Goal: Task Accomplishment & Management: Use online tool/utility

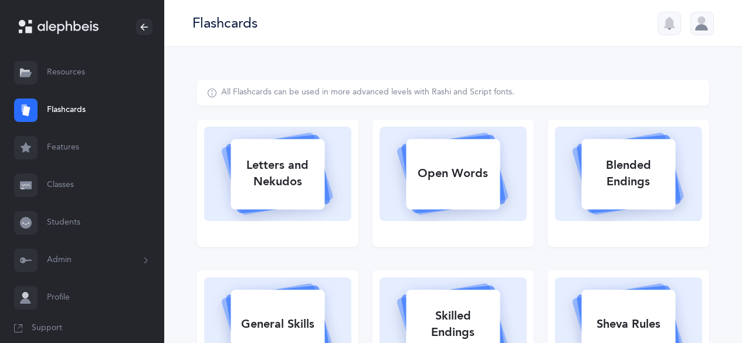
select select
select select "single"
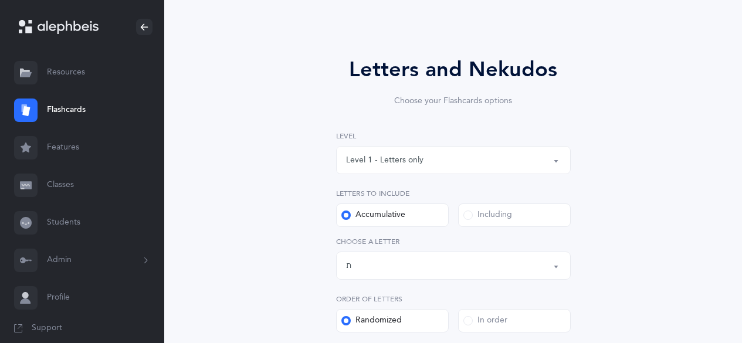
scroll to position [176, 0]
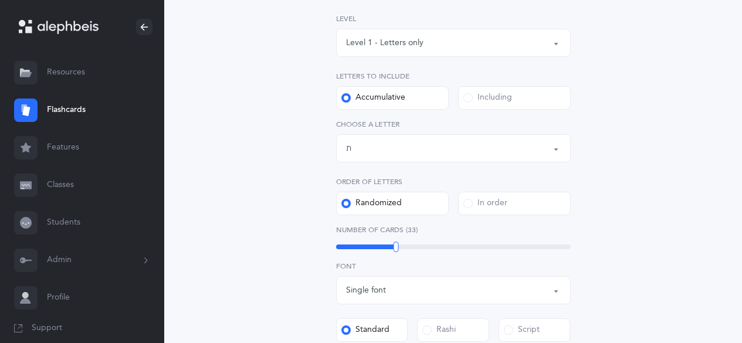
click at [415, 142] on div "Letters up until: ת" at bounding box center [453, 148] width 215 height 20
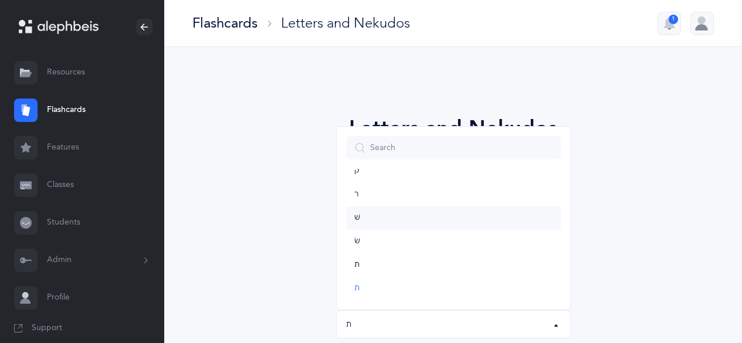
click at [381, 215] on link "שׁ" at bounding box center [453, 217] width 215 height 23
select select "86"
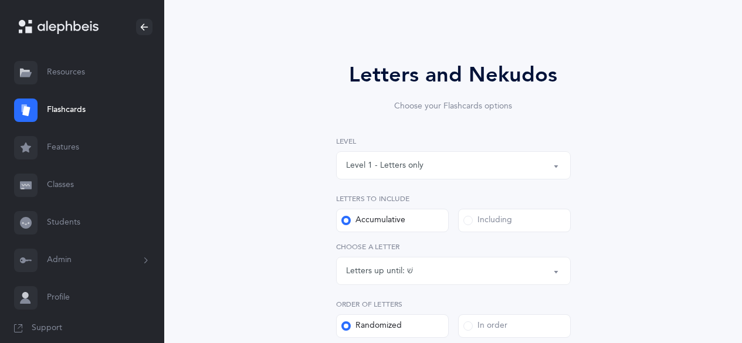
scroll to position [59, 0]
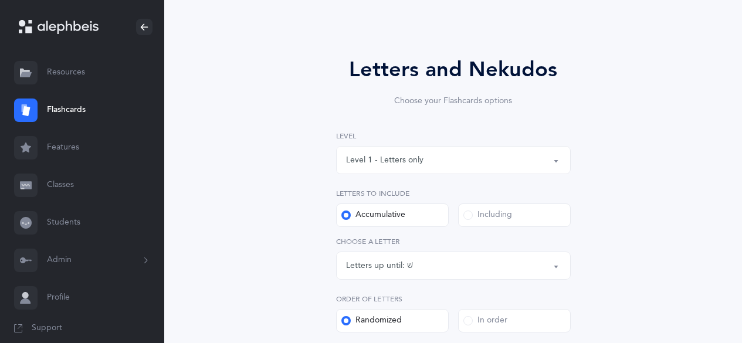
drag, startPoint x: 483, startPoint y: 217, endPoint x: 477, endPoint y: 232, distance: 16.6
click at [483, 217] on div "Including" at bounding box center [487, 215] width 49 height 12
click at [0, 0] on input "Including" at bounding box center [0, 0] width 0 height 0
click at [449, 272] on div "Letters: All Letters" at bounding box center [453, 266] width 215 height 20
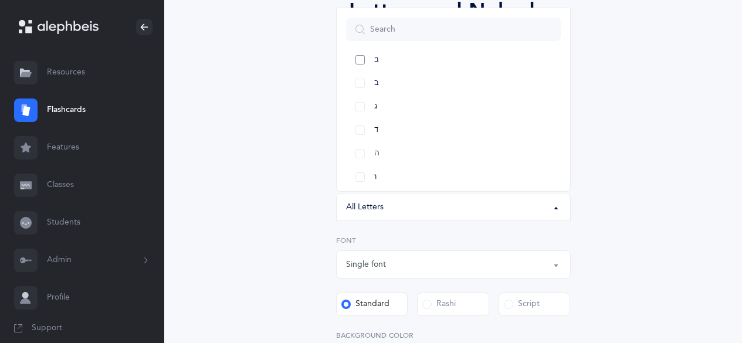
drag, startPoint x: 361, startPoint y: 61, endPoint x: 364, endPoint y: 66, distance: 6.3
click at [362, 62] on link "בּ" at bounding box center [453, 59] width 215 height 23
select select "81"
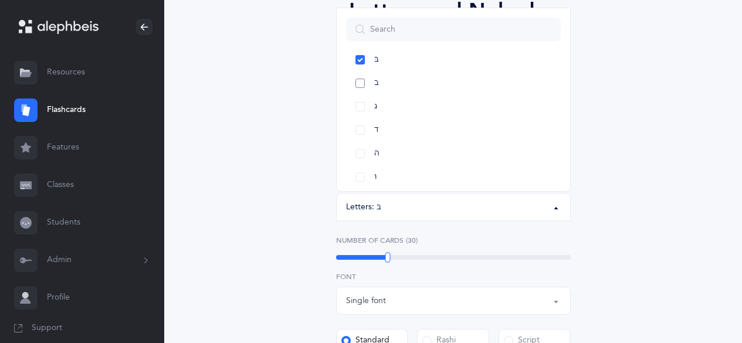
click at [361, 83] on link "ב" at bounding box center [453, 83] width 215 height 23
click at [367, 106] on link "ח" at bounding box center [453, 106] width 215 height 23
click at [362, 119] on link "כּ" at bounding box center [453, 118] width 215 height 23
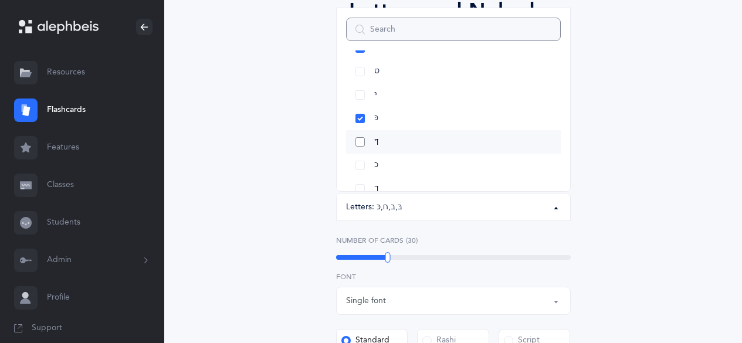
scroll to position [293, 0]
click at [361, 87] on link "ךּ" at bounding box center [453, 83] width 215 height 23
click at [363, 106] on link "כ" at bounding box center [453, 106] width 215 height 23
click at [361, 127] on link "ך" at bounding box center [453, 129] width 215 height 23
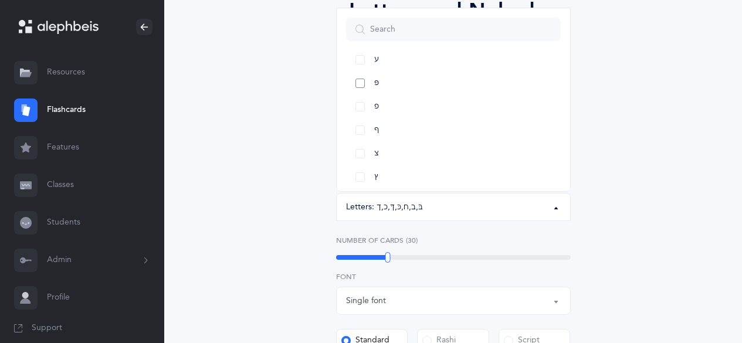
drag, startPoint x: 360, startPoint y: 84, endPoint x: 364, endPoint y: 94, distance: 10.2
click at [360, 86] on link "פּ" at bounding box center [453, 83] width 215 height 23
click at [365, 104] on link "פ" at bounding box center [453, 106] width 215 height 23
click at [360, 124] on link "ץ" at bounding box center [453, 118] width 215 height 23
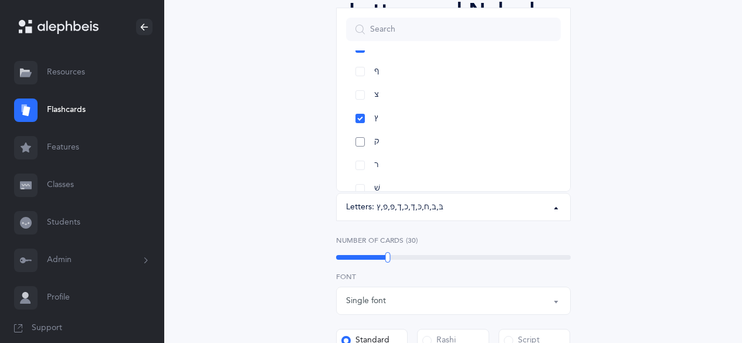
click at [354, 144] on link "ק" at bounding box center [453, 141] width 215 height 23
drag, startPoint x: 357, startPoint y: 135, endPoint x: 360, endPoint y: 143, distance: 8.4
click at [357, 135] on link "שׁ" at bounding box center [453, 129] width 215 height 23
click at [364, 150] on link "שׂ" at bounding box center [453, 153] width 215 height 23
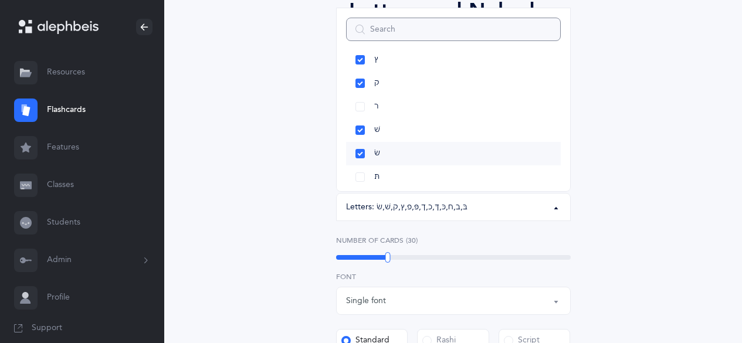
scroll to position [676, 0]
drag, startPoint x: 362, startPoint y: 145, endPoint x: 399, endPoint y: 133, distance: 39.5
click at [362, 146] on link "תּ" at bounding box center [453, 146] width 215 height 23
click at [360, 187] on link "ט" at bounding box center [453, 188] width 215 height 23
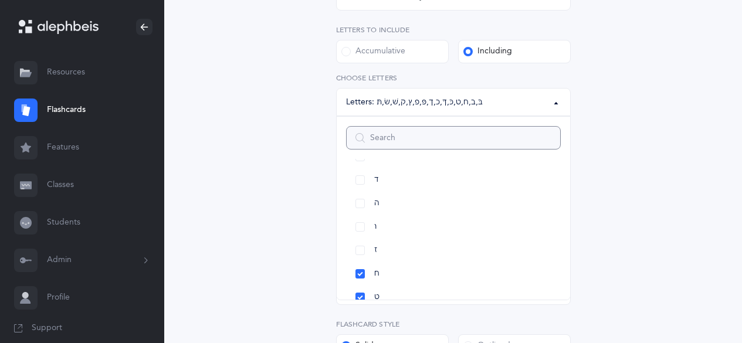
scroll to position [235, 0]
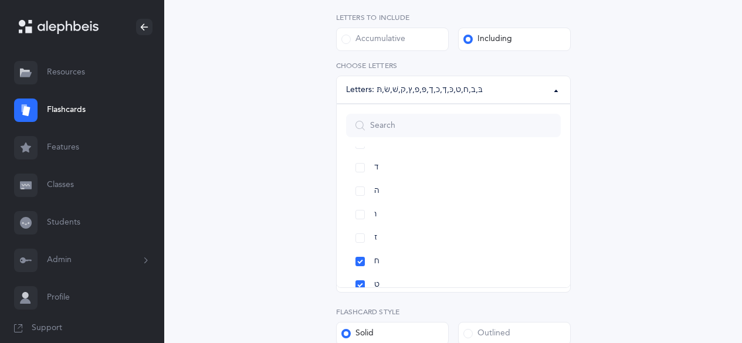
click at [275, 229] on div "Letters and Nekudos Choose your Flashcards options Level 1 - Letters only Level…" at bounding box center [453, 171] width 512 height 652
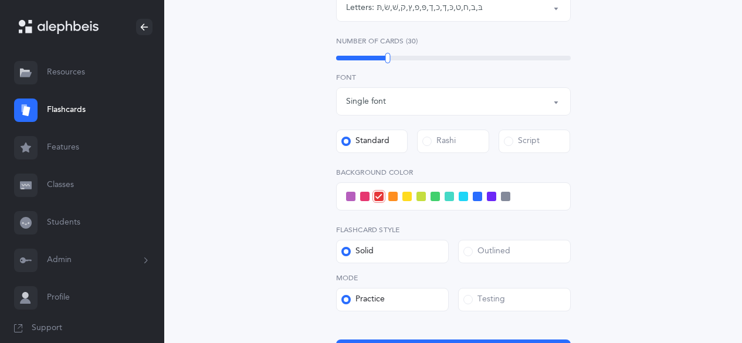
scroll to position [317, 0]
click at [461, 199] on span at bounding box center [463, 195] width 9 height 9
click at [0, 0] on input "checkbox" at bounding box center [0, 0] width 0 height 0
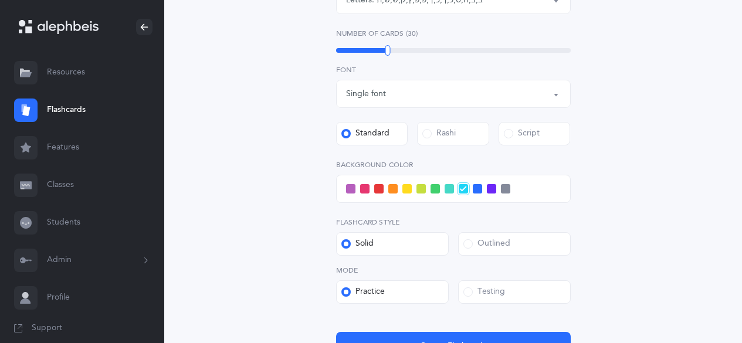
scroll to position [326, 0]
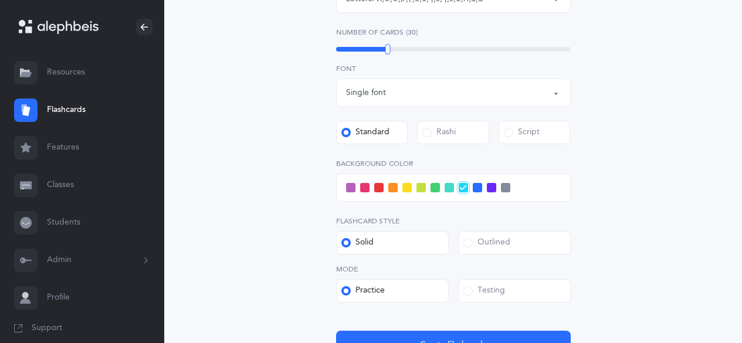
click at [479, 293] on div "Testing" at bounding box center [484, 291] width 42 height 12
click at [0, 0] on input "Testing" at bounding box center [0, 0] width 0 height 0
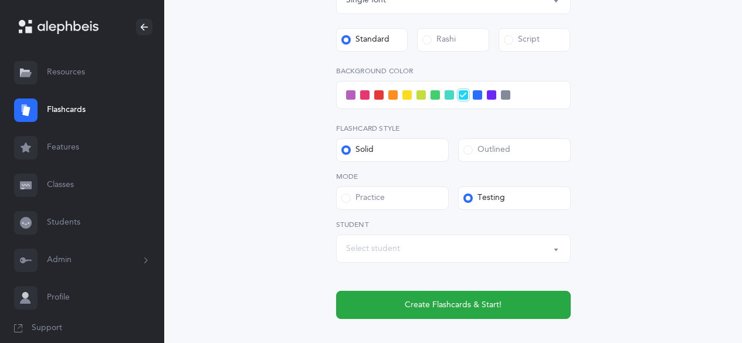
scroll to position [419, 0]
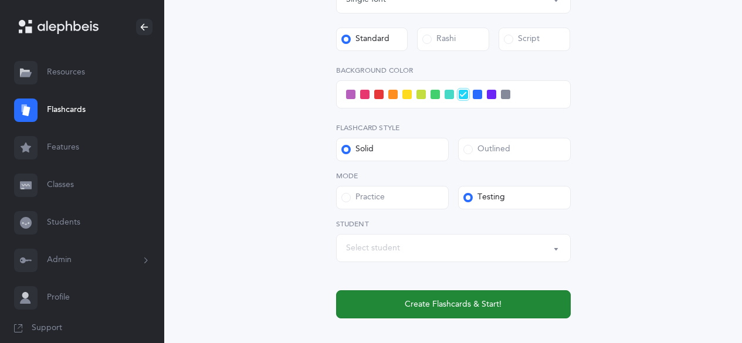
click at [440, 306] on span "Create Flashcards & Start!" at bounding box center [453, 305] width 97 height 12
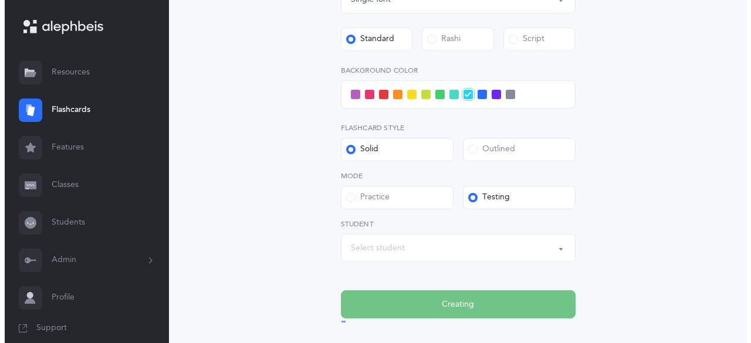
scroll to position [0, 0]
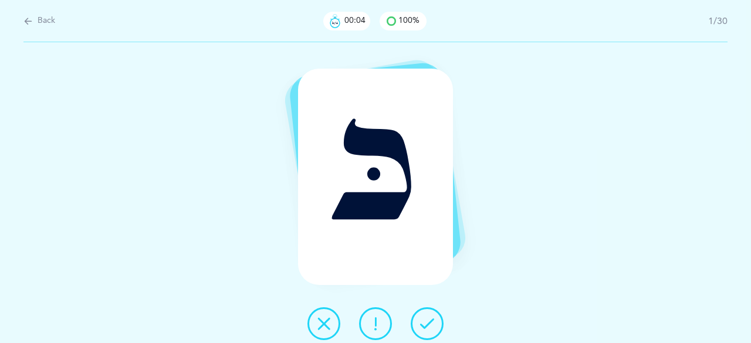
click at [419, 326] on button at bounding box center [427, 323] width 33 height 33
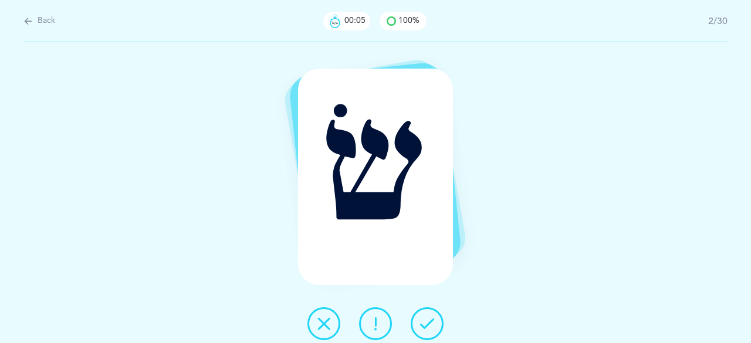
click at [424, 326] on icon at bounding box center [427, 324] width 14 height 14
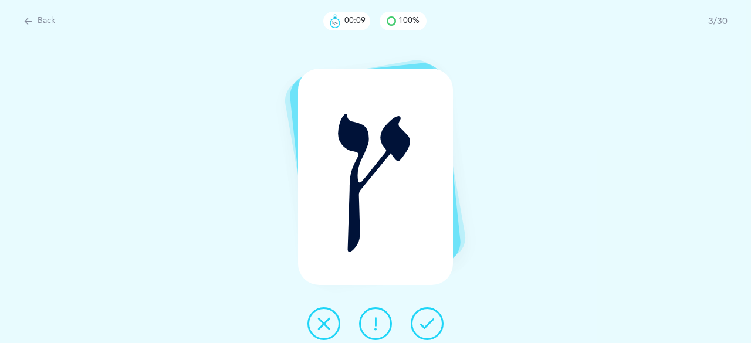
click at [419, 325] on button at bounding box center [427, 323] width 33 height 33
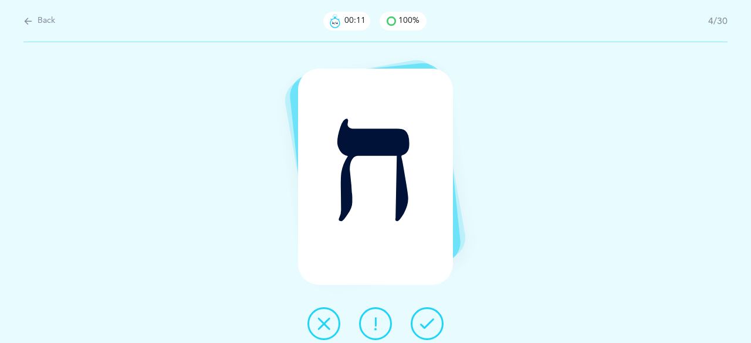
click at [417, 324] on button at bounding box center [427, 323] width 33 height 33
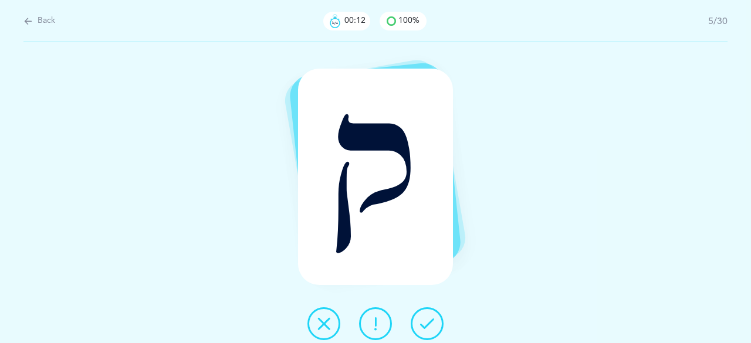
click at [422, 326] on icon at bounding box center [427, 324] width 14 height 14
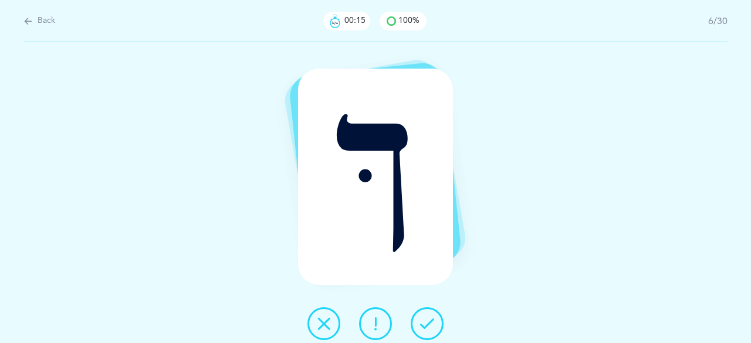
click at [422, 324] on icon at bounding box center [427, 324] width 14 height 14
click at [423, 325] on icon at bounding box center [427, 324] width 14 height 14
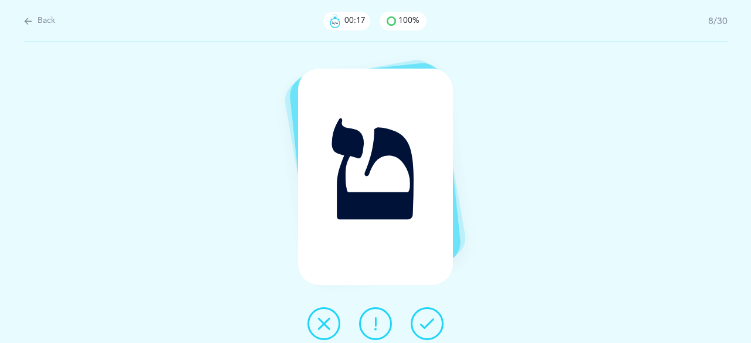
click at [423, 326] on icon at bounding box center [427, 324] width 14 height 14
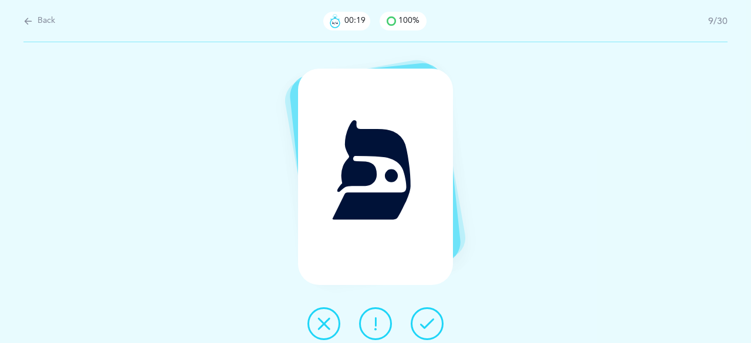
click at [422, 318] on icon at bounding box center [427, 324] width 14 height 14
click at [423, 323] on icon at bounding box center [427, 324] width 14 height 14
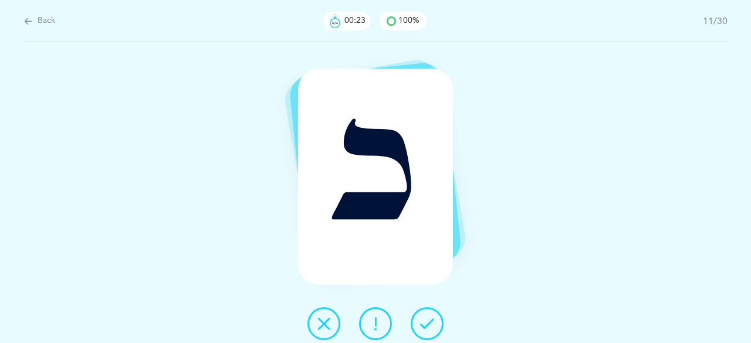
click at [427, 324] on icon at bounding box center [427, 324] width 14 height 14
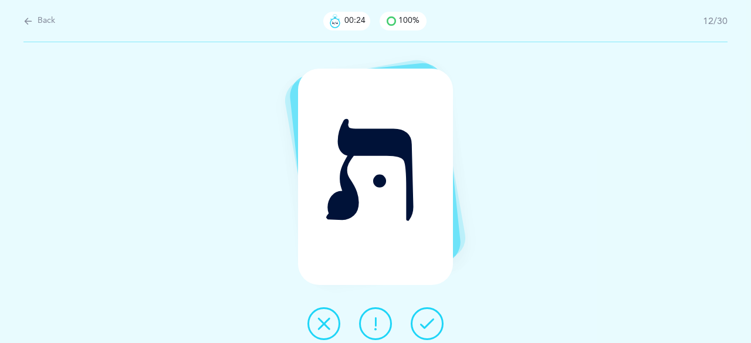
click at [425, 323] on icon at bounding box center [427, 324] width 14 height 14
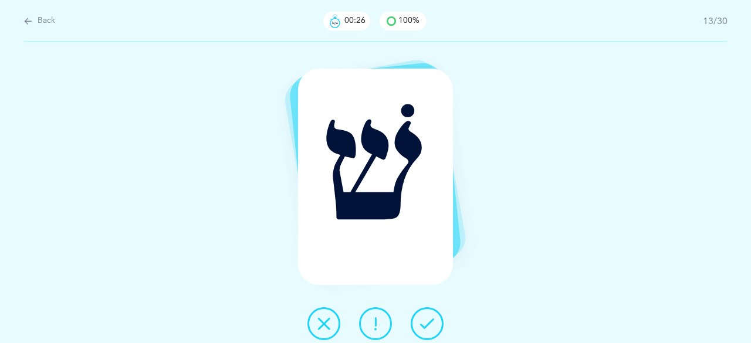
click at [422, 324] on icon at bounding box center [427, 324] width 14 height 14
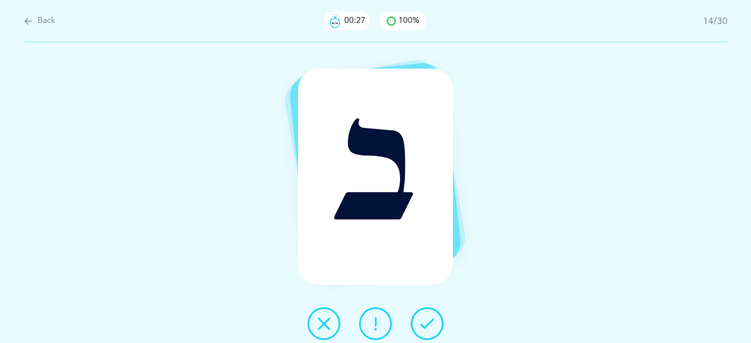
click at [422, 323] on icon at bounding box center [427, 324] width 14 height 14
click at [421, 324] on icon at bounding box center [427, 324] width 14 height 14
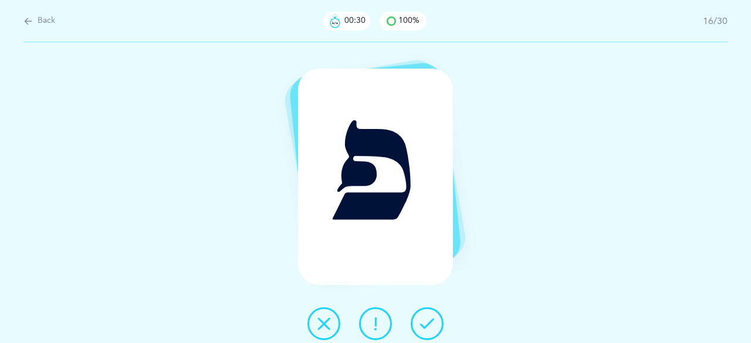
click at [426, 324] on icon at bounding box center [427, 324] width 14 height 14
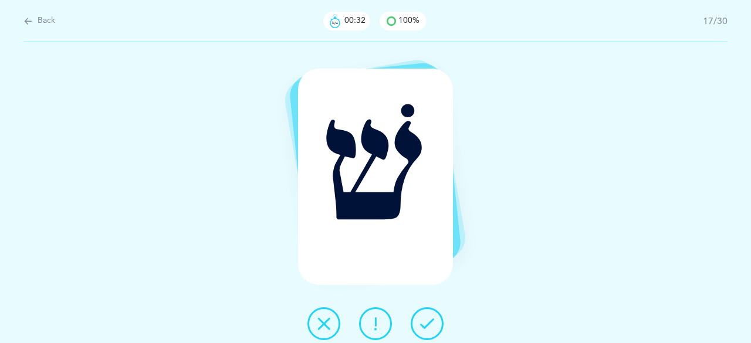
click at [425, 325] on icon at bounding box center [427, 324] width 14 height 14
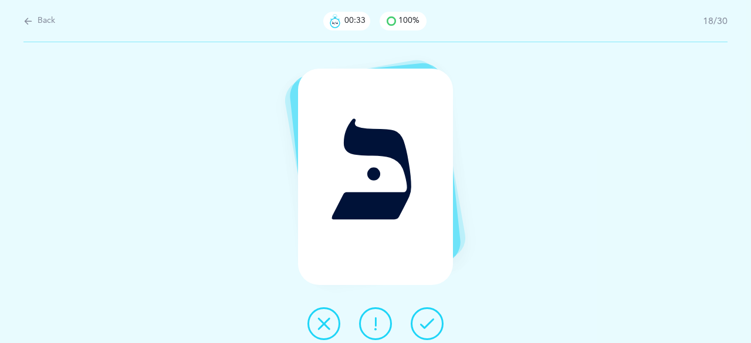
click at [425, 324] on icon at bounding box center [427, 324] width 14 height 14
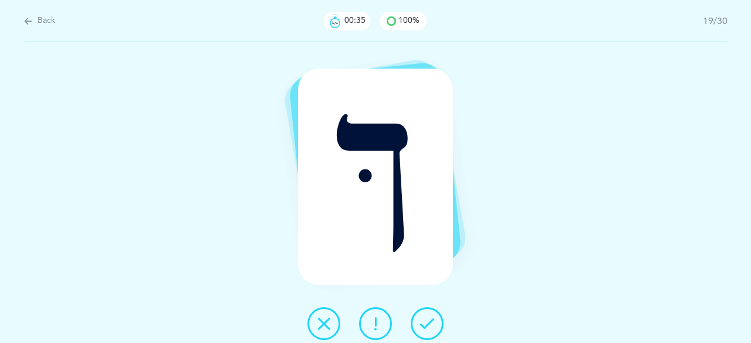
click at [426, 323] on icon at bounding box center [427, 324] width 14 height 14
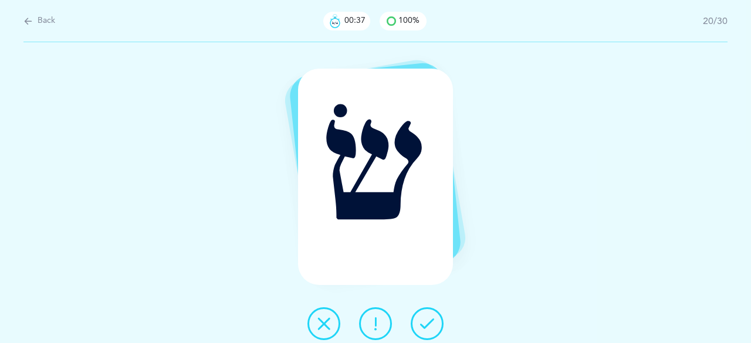
click at [423, 324] on icon at bounding box center [427, 324] width 14 height 14
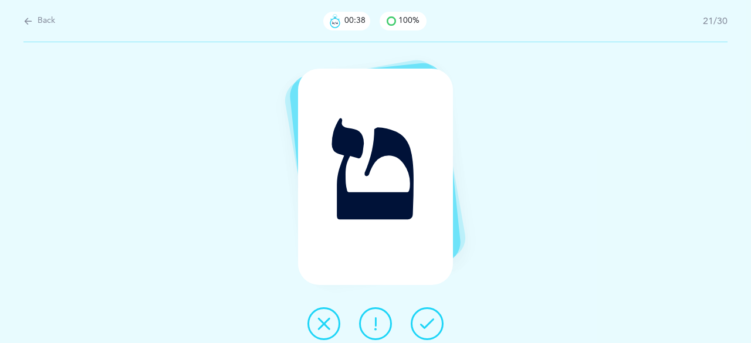
click at [426, 326] on icon at bounding box center [427, 324] width 14 height 14
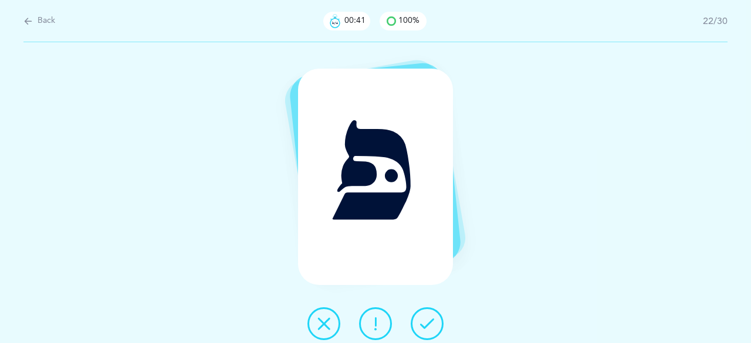
click at [424, 326] on icon at bounding box center [427, 324] width 14 height 14
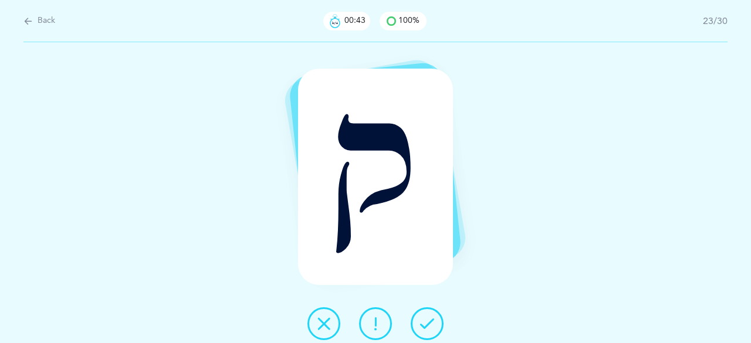
click at [423, 324] on icon at bounding box center [427, 324] width 14 height 14
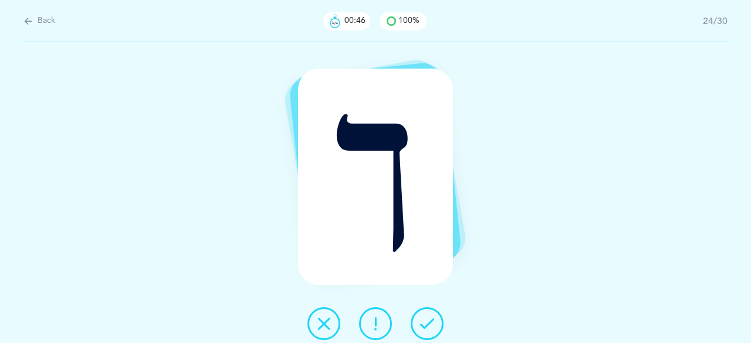
click at [425, 327] on icon at bounding box center [427, 324] width 14 height 14
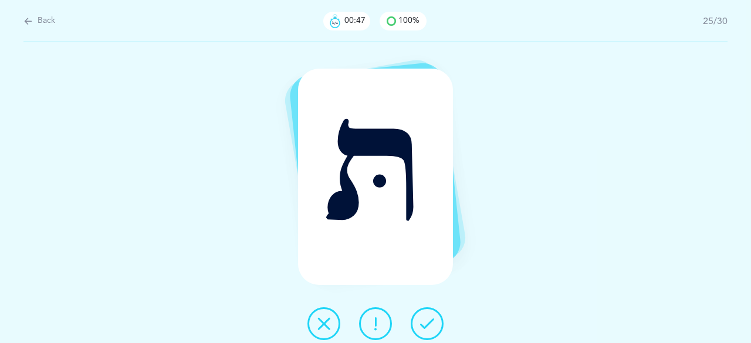
click at [425, 324] on icon at bounding box center [427, 324] width 14 height 14
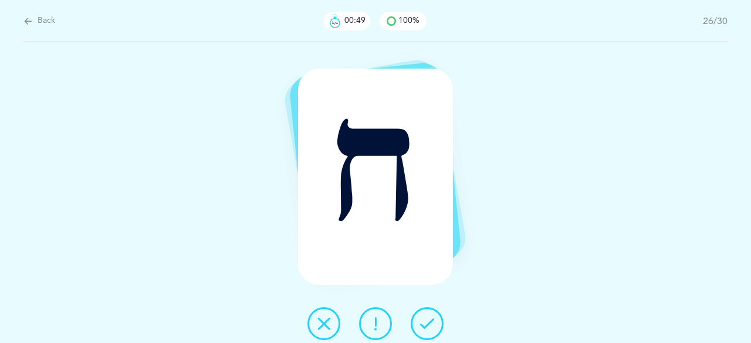
click at [430, 326] on icon at bounding box center [427, 324] width 14 height 14
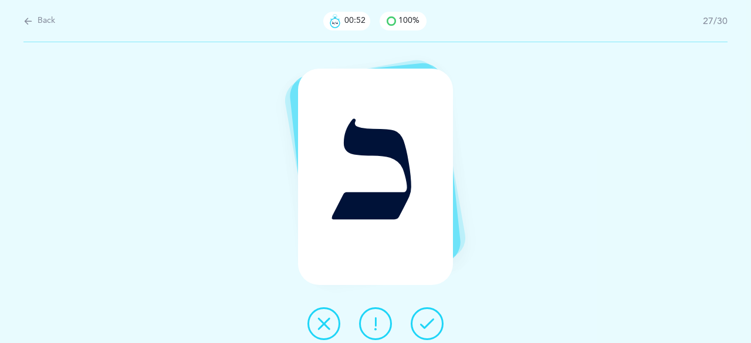
click at [427, 327] on icon at bounding box center [427, 324] width 14 height 14
click at [426, 321] on icon at bounding box center [427, 324] width 14 height 14
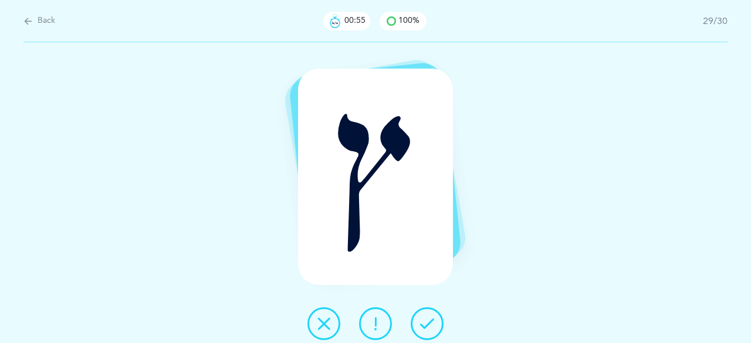
click at [425, 322] on icon at bounding box center [427, 324] width 14 height 14
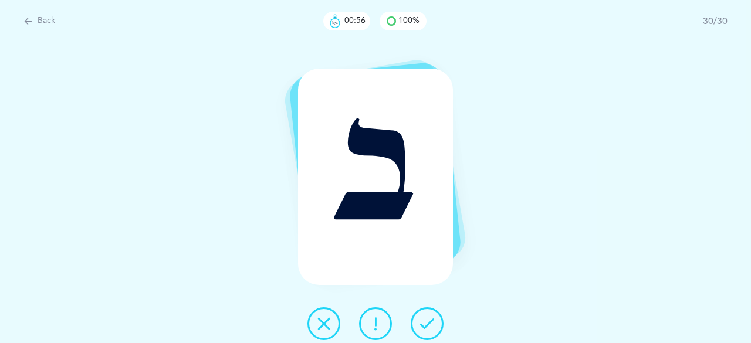
click at [431, 326] on icon at bounding box center [427, 324] width 14 height 14
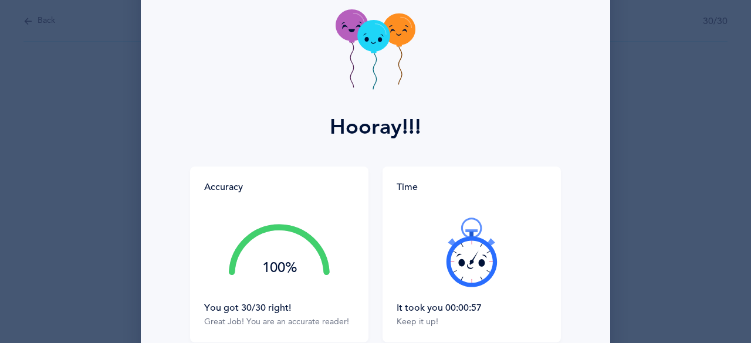
scroll to position [71, 0]
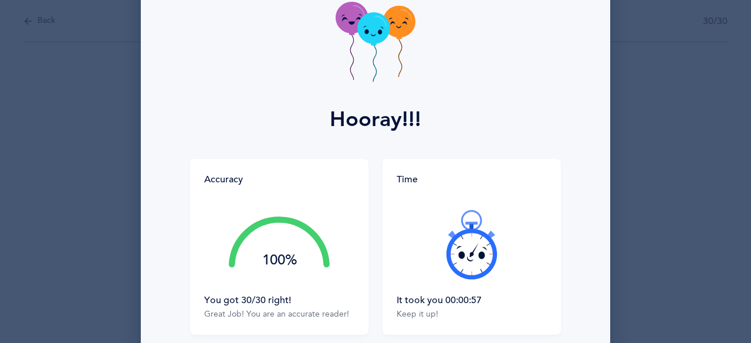
click at [459, 266] on icon at bounding box center [471, 244] width 70 height 70
click at [459, 266] on div at bounding box center [472, 244] width 150 height 99
click at [458, 263] on div at bounding box center [472, 244] width 150 height 99
click at [457, 265] on icon at bounding box center [471, 244] width 70 height 70
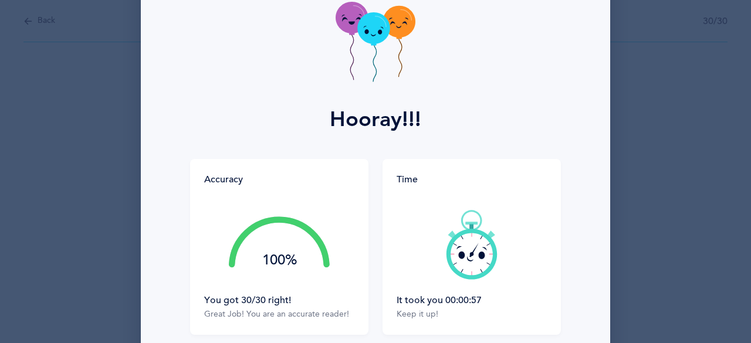
click at [457, 265] on div at bounding box center [472, 244] width 150 height 99
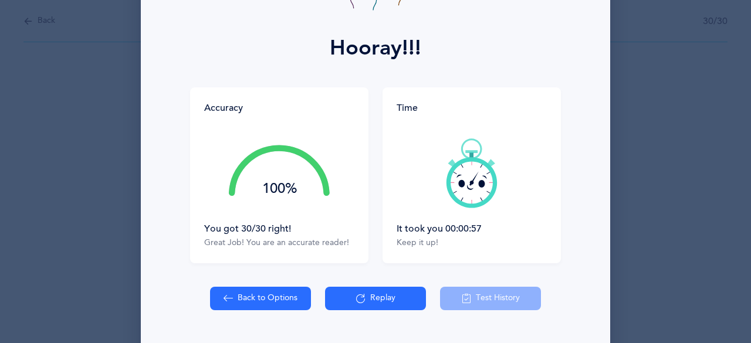
scroll to position [144, 0]
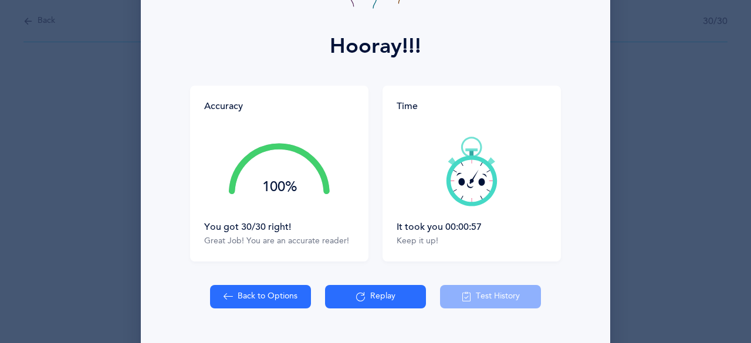
click at [356, 298] on icon at bounding box center [360, 296] width 9 height 13
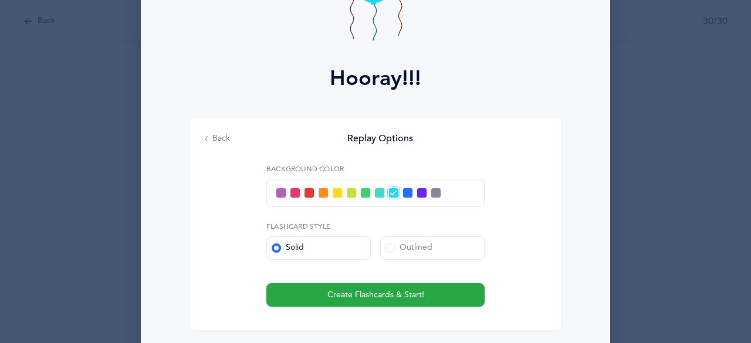
scroll to position [109, 0]
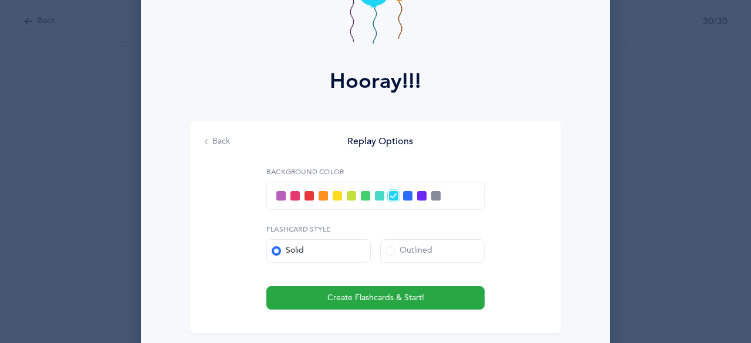
click at [390, 198] on icon at bounding box center [393, 196] width 6 height 6
click at [0, 0] on input "checkbox" at bounding box center [0, 0] width 0 height 0
click at [375, 199] on span at bounding box center [379, 195] width 9 height 9
click at [0, 0] on input "checkbox" at bounding box center [0, 0] width 0 height 0
click at [388, 253] on span at bounding box center [389, 250] width 9 height 9
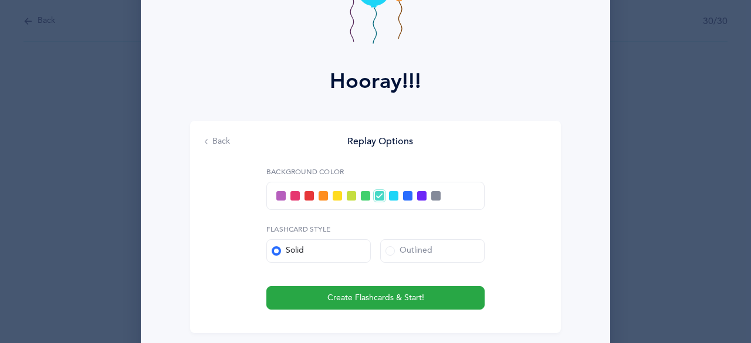
click at [0, 0] on input "Outlined" at bounding box center [0, 0] width 0 height 0
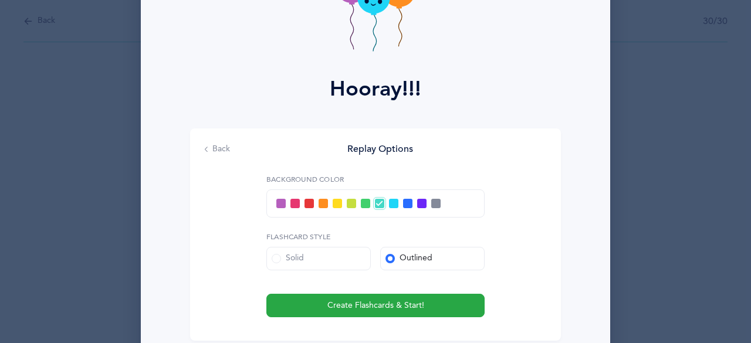
click at [250, 315] on div "Back Replay Options Background color Flashcard Style Solid Outlined Create Flas…" at bounding box center [375, 234] width 371 height 212
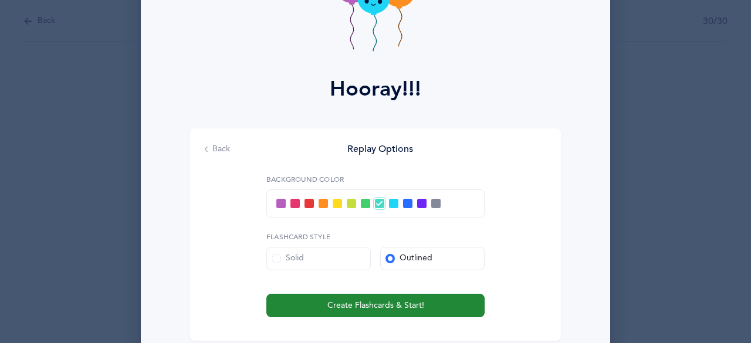
click at [337, 306] on span "Create Flashcards & Start!" at bounding box center [375, 306] width 97 height 12
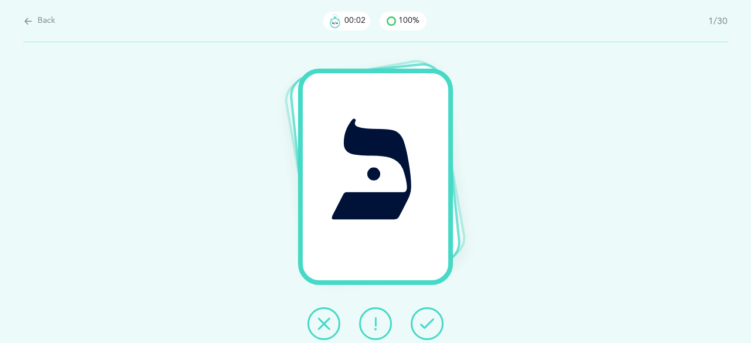
click at [437, 327] on button at bounding box center [427, 323] width 33 height 33
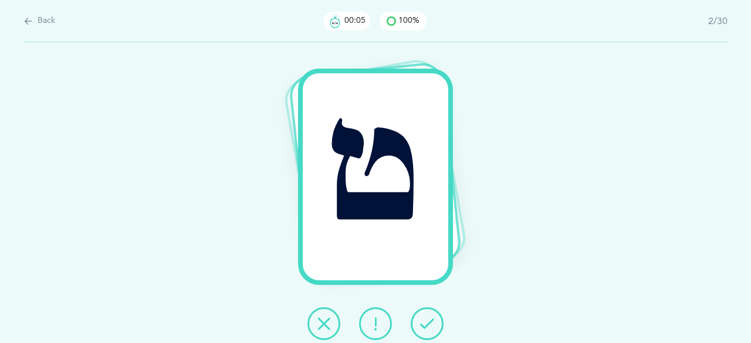
click at [423, 326] on icon at bounding box center [427, 324] width 14 height 14
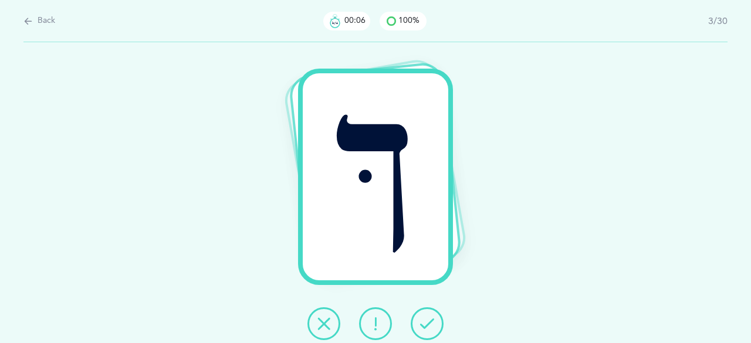
click at [424, 323] on icon at bounding box center [427, 324] width 14 height 14
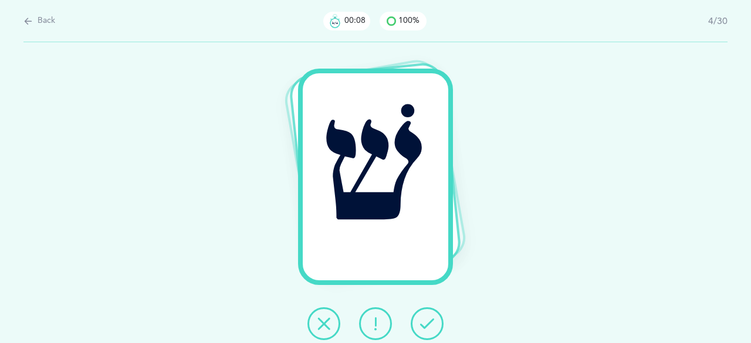
click at [424, 324] on icon at bounding box center [427, 324] width 14 height 14
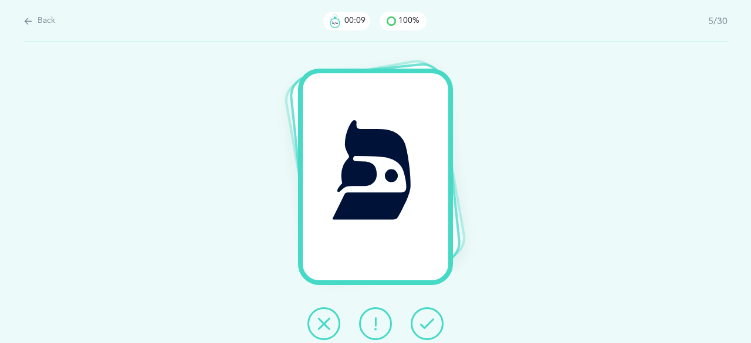
click at [425, 326] on icon at bounding box center [427, 324] width 14 height 14
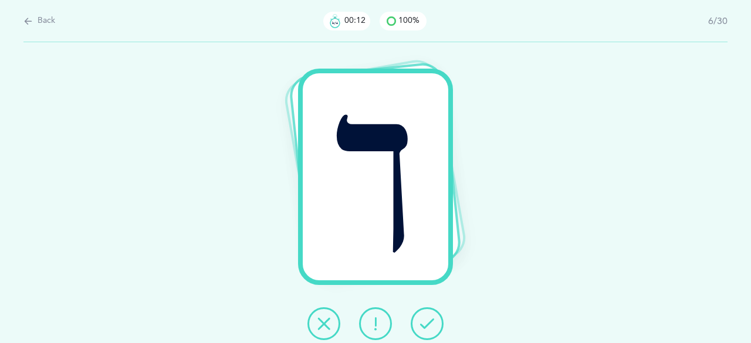
click at [422, 326] on icon at bounding box center [427, 324] width 14 height 14
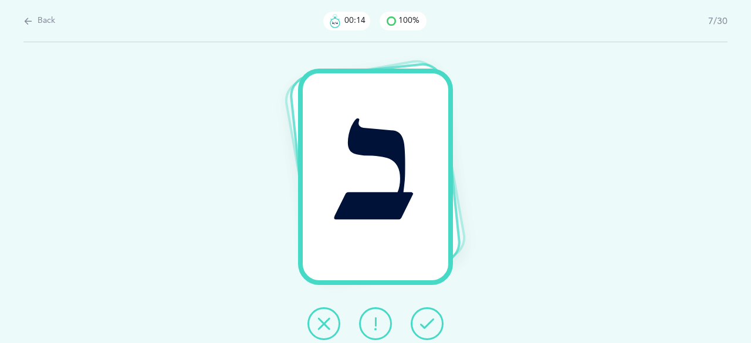
click at [423, 320] on icon at bounding box center [427, 324] width 14 height 14
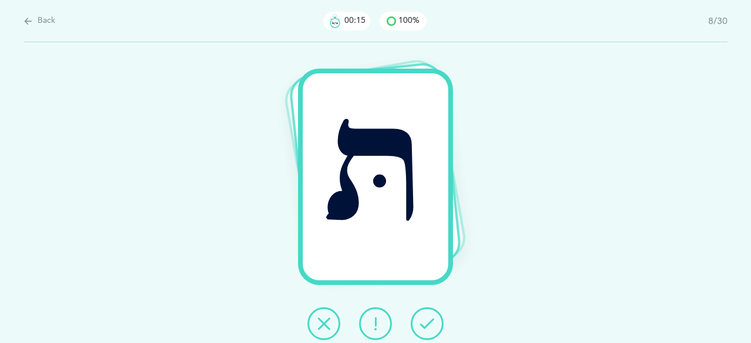
click at [422, 326] on icon at bounding box center [427, 324] width 14 height 14
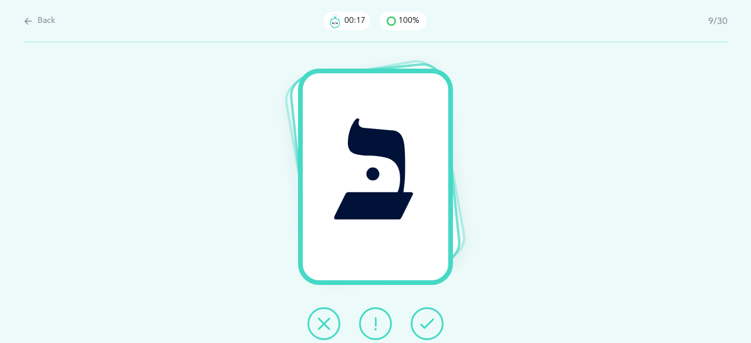
click at [423, 324] on icon at bounding box center [427, 324] width 14 height 14
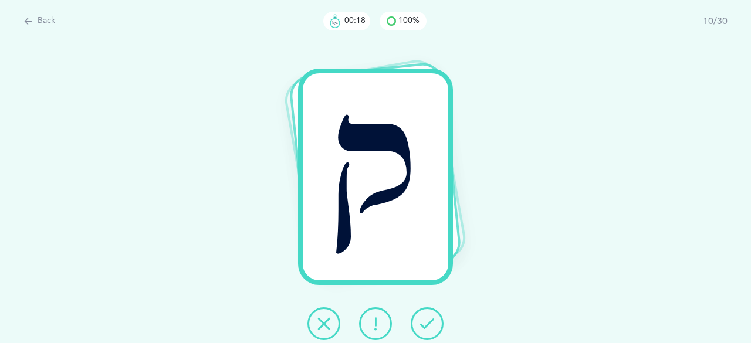
click at [417, 317] on button at bounding box center [427, 323] width 33 height 33
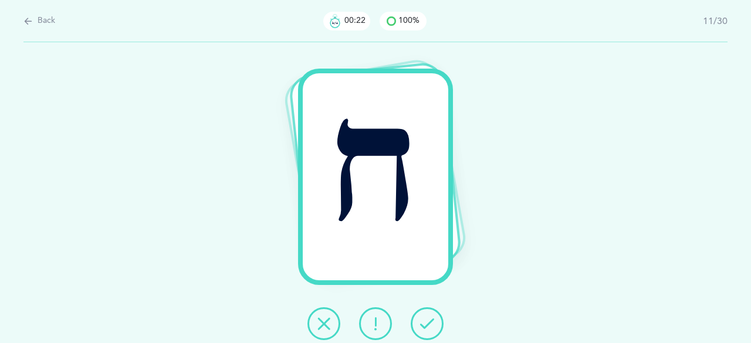
click at [423, 323] on icon at bounding box center [427, 324] width 14 height 14
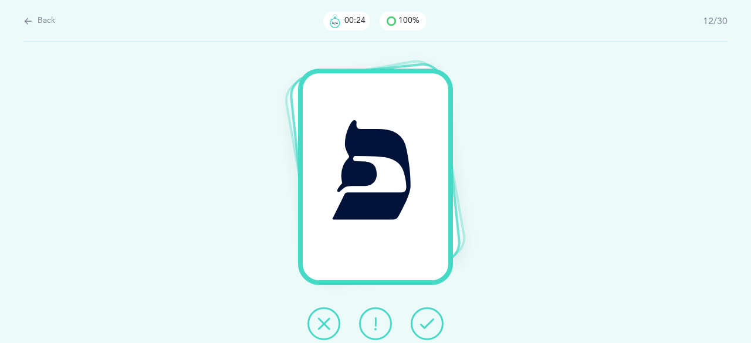
click at [423, 326] on icon at bounding box center [427, 324] width 14 height 14
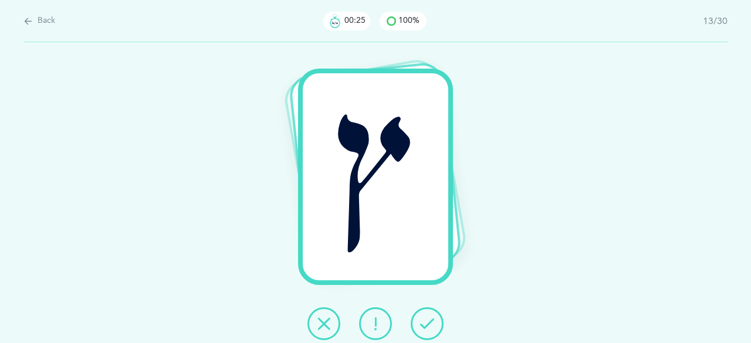
click at [425, 326] on icon at bounding box center [427, 324] width 14 height 14
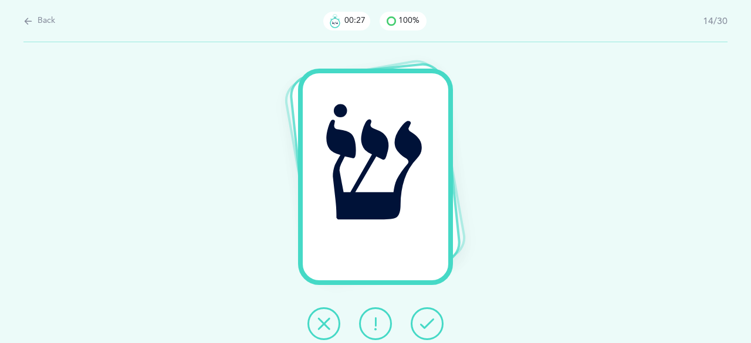
click at [423, 321] on icon at bounding box center [427, 324] width 14 height 14
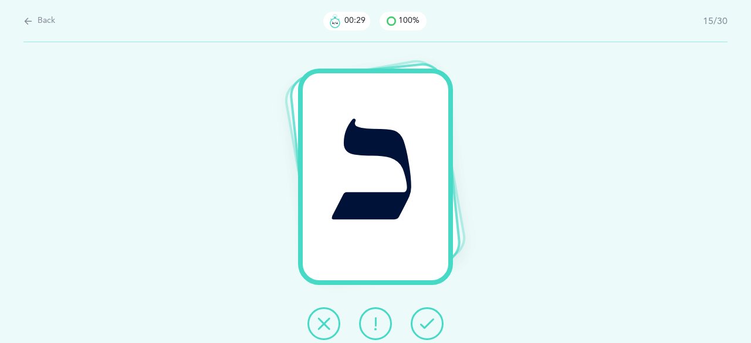
click at [431, 324] on icon at bounding box center [427, 324] width 14 height 14
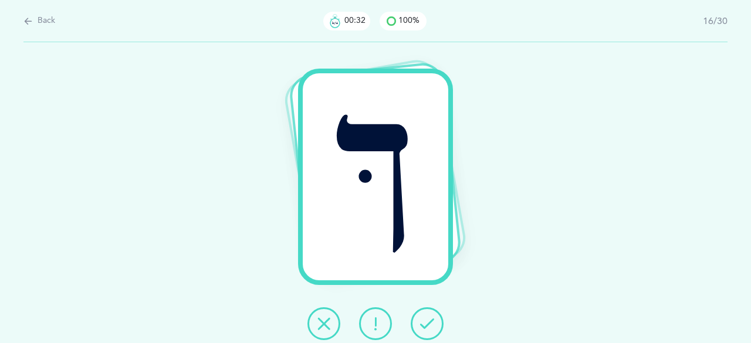
click at [425, 326] on icon at bounding box center [427, 324] width 14 height 14
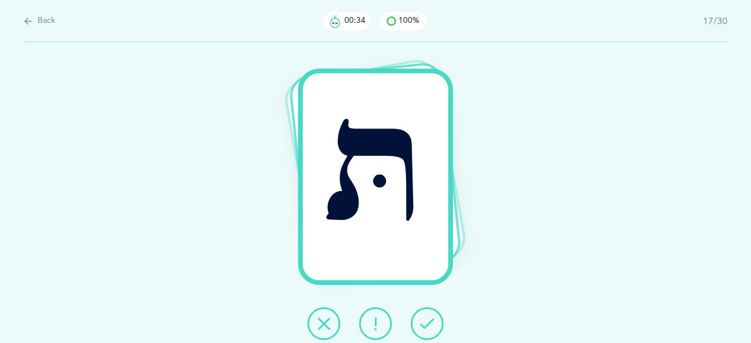
click at [425, 326] on icon at bounding box center [427, 324] width 14 height 14
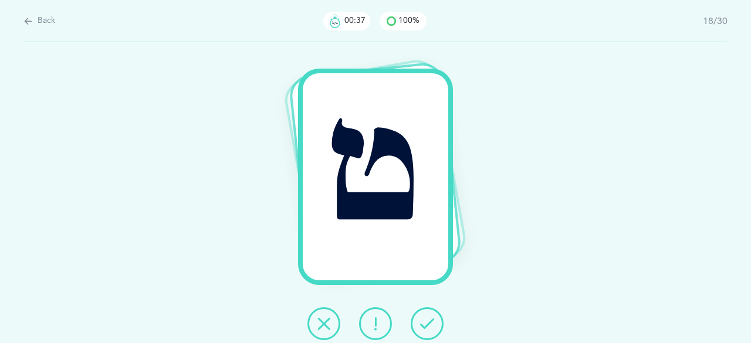
click at [423, 325] on icon at bounding box center [427, 324] width 14 height 14
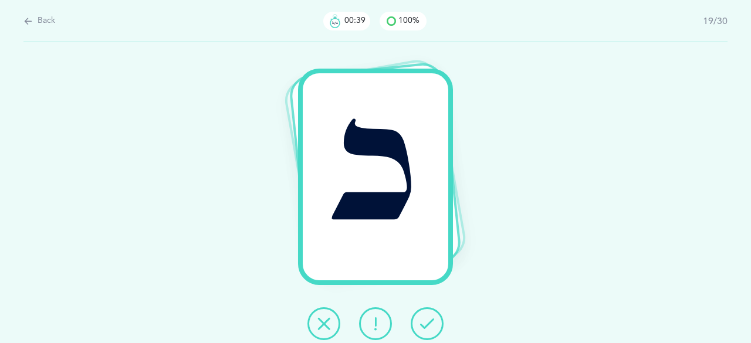
click at [425, 324] on icon at bounding box center [427, 324] width 14 height 14
click at [426, 323] on icon at bounding box center [427, 324] width 14 height 14
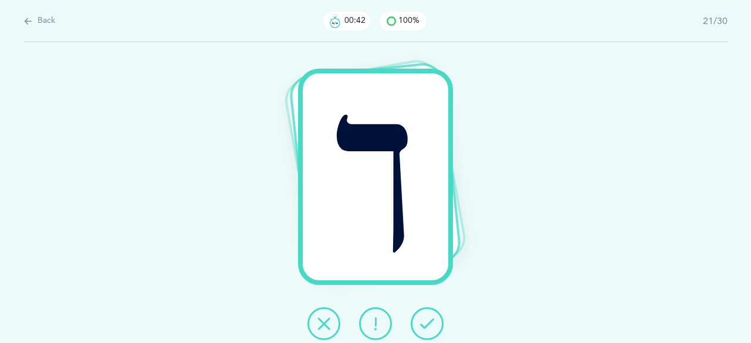
click at [423, 323] on icon at bounding box center [427, 324] width 14 height 14
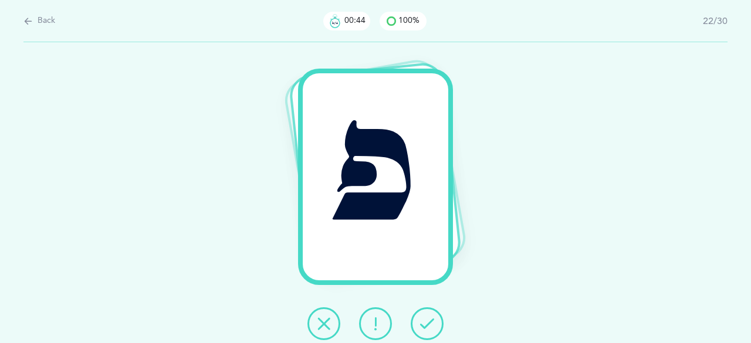
click at [423, 325] on icon at bounding box center [427, 324] width 14 height 14
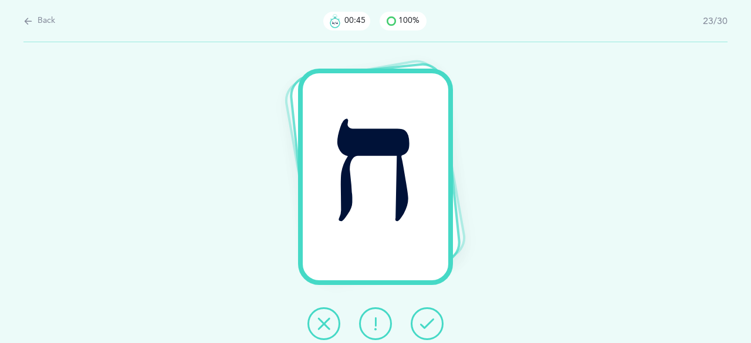
click at [425, 324] on icon at bounding box center [427, 324] width 14 height 14
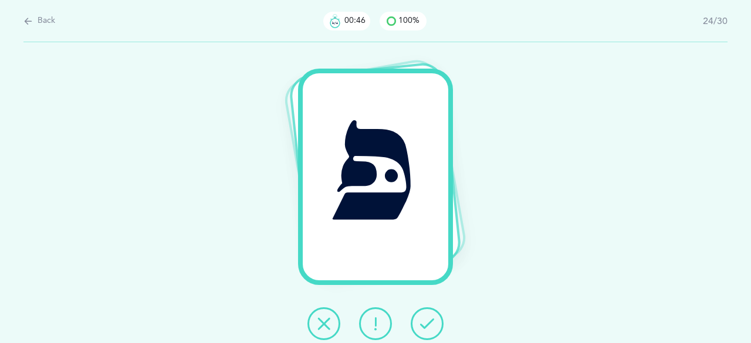
click at [427, 324] on icon at bounding box center [427, 324] width 14 height 14
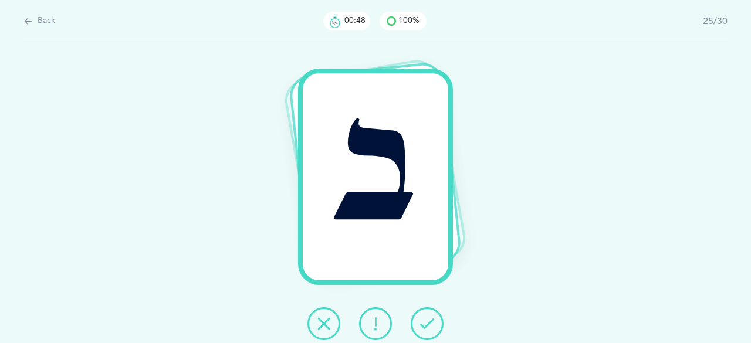
click at [426, 326] on icon at bounding box center [427, 324] width 14 height 14
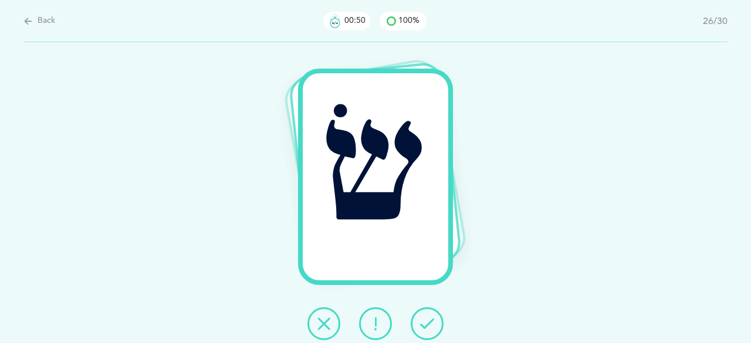
click at [422, 323] on icon at bounding box center [427, 324] width 14 height 14
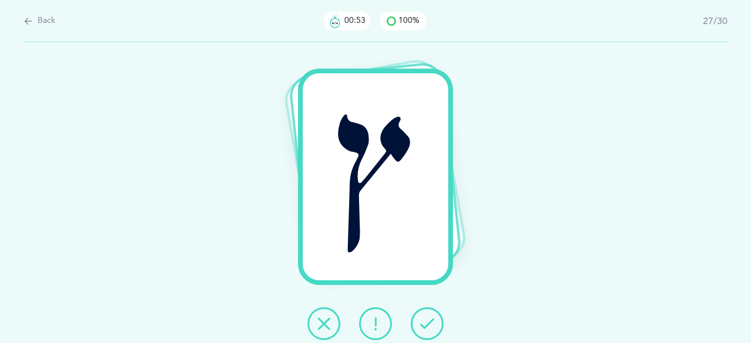
click at [421, 330] on icon at bounding box center [427, 324] width 14 height 14
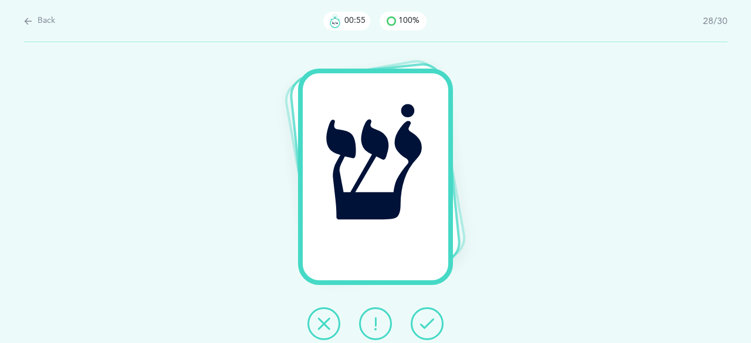
click at [424, 323] on icon at bounding box center [427, 324] width 14 height 14
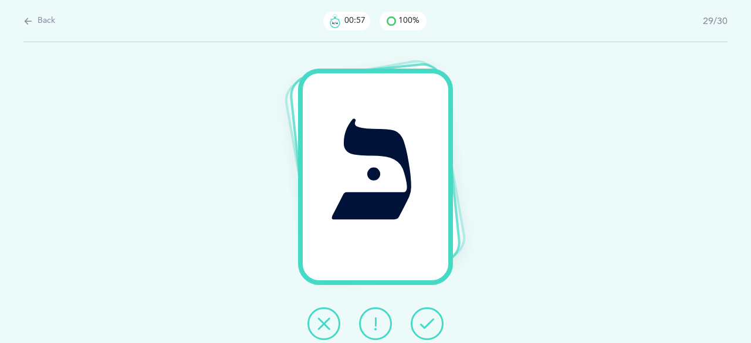
click at [421, 324] on icon at bounding box center [427, 324] width 14 height 14
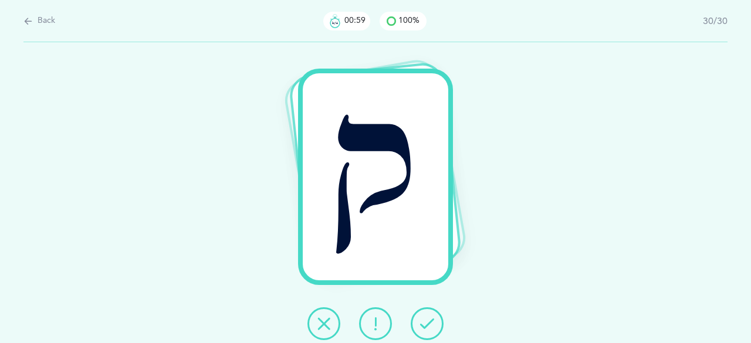
click at [419, 321] on button at bounding box center [427, 323] width 33 height 33
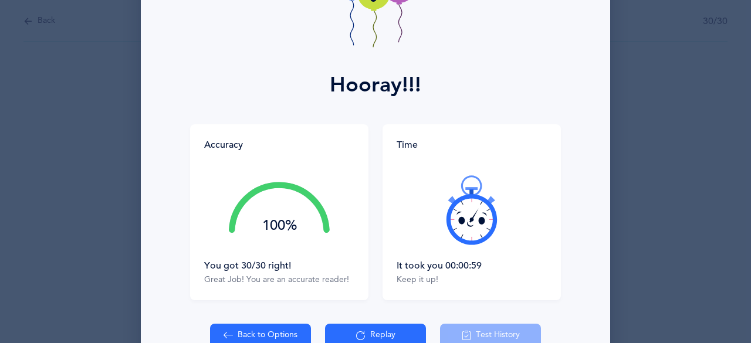
scroll to position [116, 0]
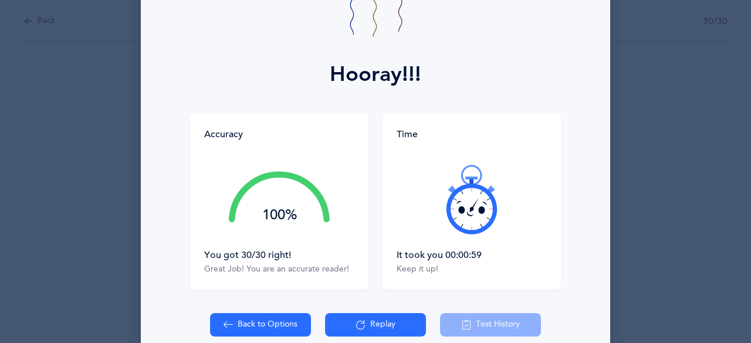
click at [459, 216] on icon at bounding box center [471, 199] width 70 height 70
click at [455, 214] on icon at bounding box center [471, 199] width 70 height 70
click at [455, 217] on icon at bounding box center [471, 199] width 70 height 70
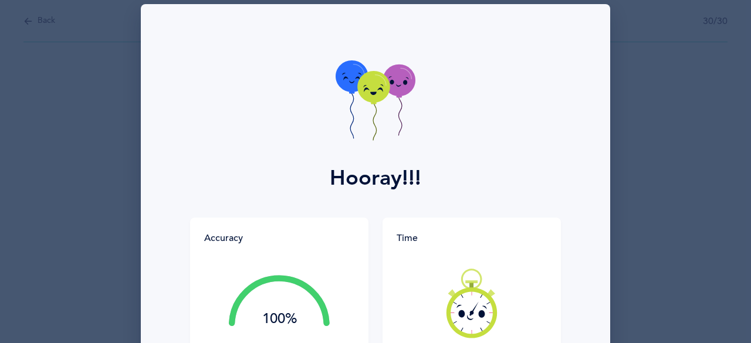
scroll to position [0, 0]
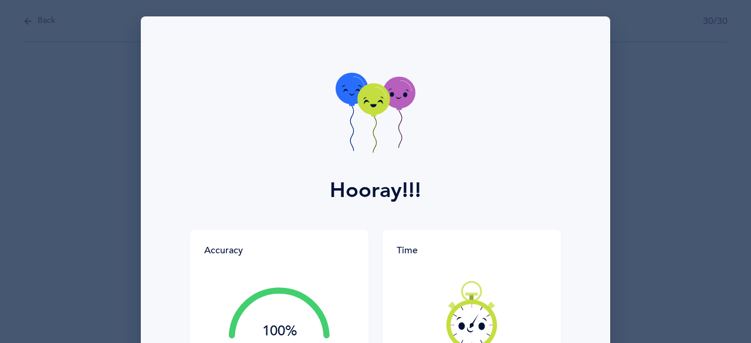
click at [367, 109] on icon at bounding box center [373, 99] width 32 height 32
click at [365, 106] on icon at bounding box center [373, 99] width 32 height 32
click at [371, 110] on icon at bounding box center [373, 99] width 32 height 32
click at [372, 110] on icon at bounding box center [373, 99] width 32 height 32
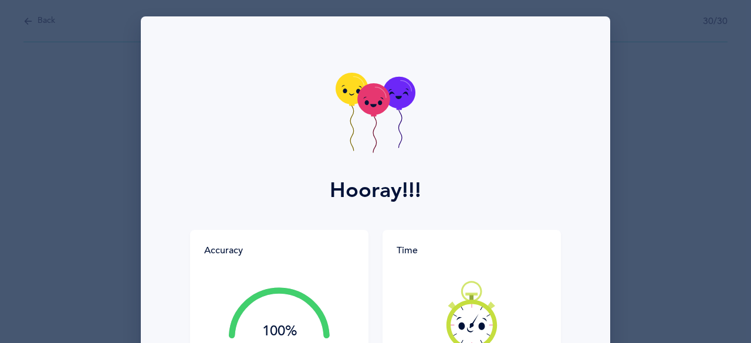
click at [368, 110] on icon at bounding box center [373, 99] width 32 height 32
click at [370, 112] on icon at bounding box center [373, 99] width 32 height 32
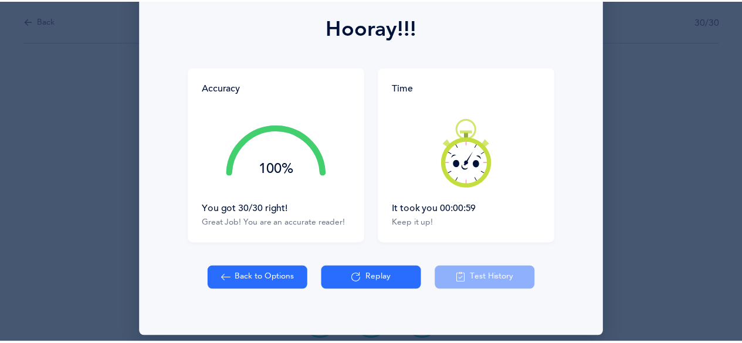
scroll to position [164, 0]
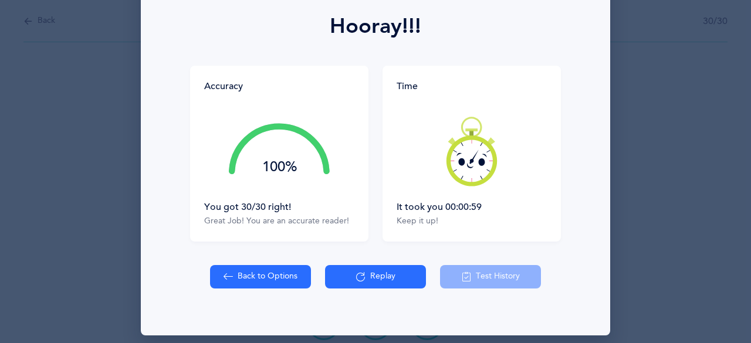
click at [238, 281] on button "Back to Options" at bounding box center [260, 276] width 101 height 23
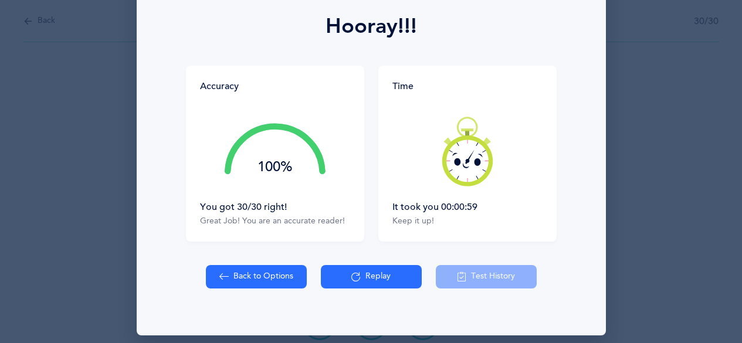
select select "81"
select select "single"
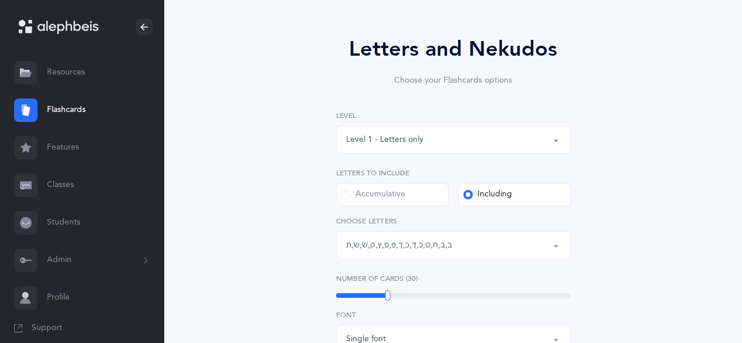
scroll to position [84, 0]
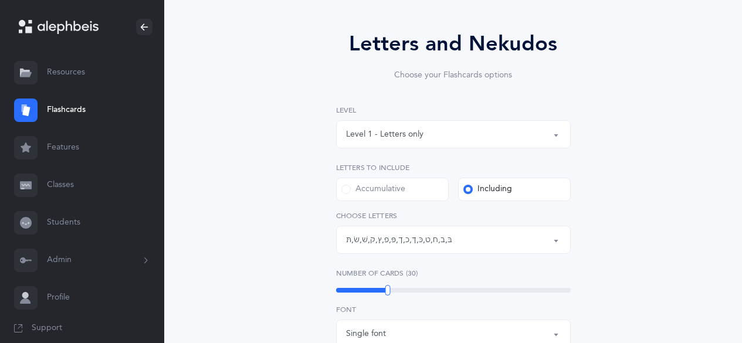
click at [357, 245] on div "בּ , ב , ח , ט , כּ , ךּ , כ , [DEMOGRAPHIC_DATA] , פּ , פ , ץ , ק , שׁ , שׂ , …" at bounding box center [399, 240] width 106 height 12
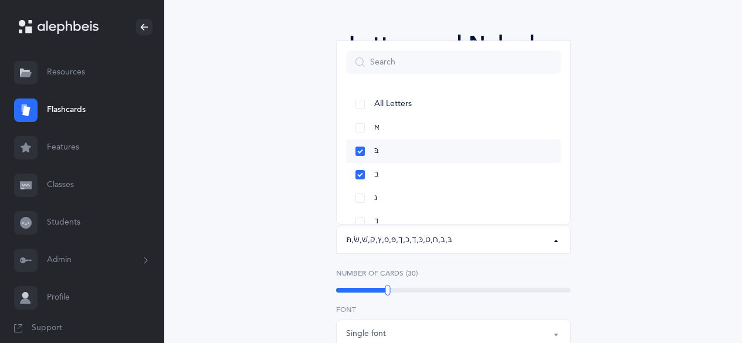
click at [360, 151] on link "בּ" at bounding box center [453, 151] width 215 height 23
click at [360, 175] on link "ב" at bounding box center [453, 174] width 215 height 23
select select "8"
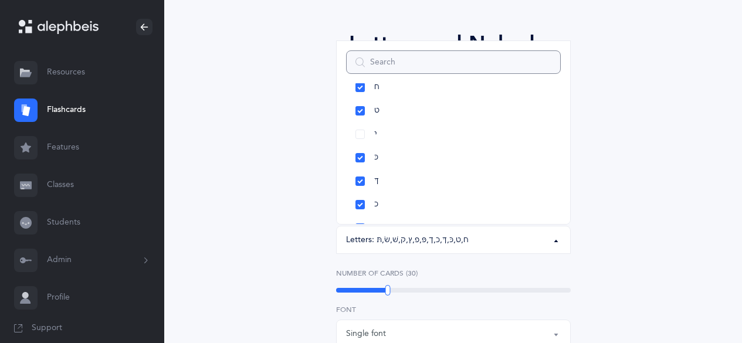
scroll to position [261, 0]
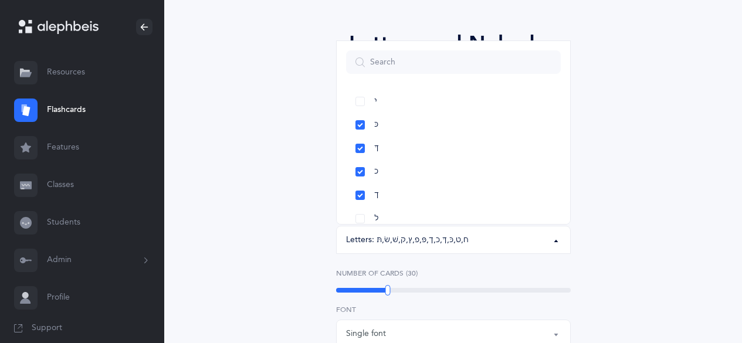
click at [320, 190] on div "Letters and Nekudos Choose your Flashcards options Level 1 - Letters only Level…" at bounding box center [453, 340] width 300 height 625
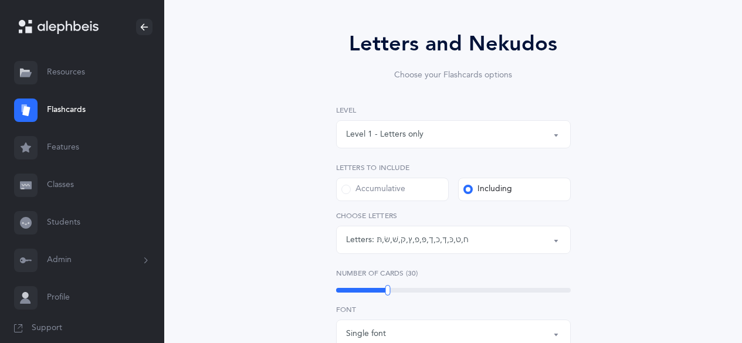
click at [455, 216] on label "Choose letters" at bounding box center [453, 216] width 235 height 11
click at [476, 191] on div "Including" at bounding box center [487, 190] width 49 height 12
click at [0, 0] on input "Including" at bounding box center [0, 0] width 0 height 0
click at [466, 245] on div "ח , ט , כּ , ךּ , כ , [DEMOGRAPHIC_DATA] , פּ , פ , ץ , ק , שׁ , שׂ , תּ" at bounding box center [423, 240] width 92 height 12
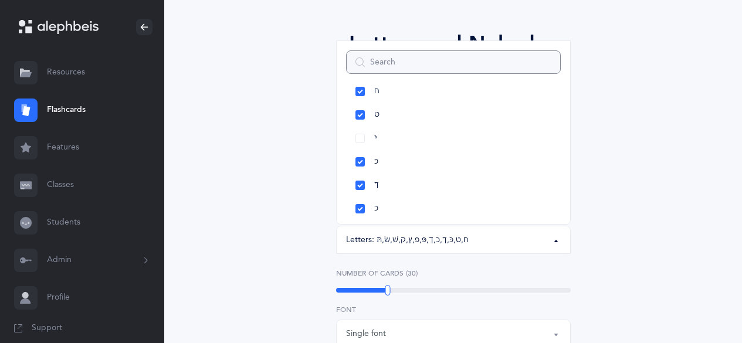
scroll to position [247, 0]
click at [360, 161] on link "ךּ" at bounding box center [453, 162] width 215 height 23
click at [360, 208] on link "ך" at bounding box center [453, 209] width 215 height 23
click at [360, 159] on link "ץ" at bounding box center [453, 159] width 215 height 23
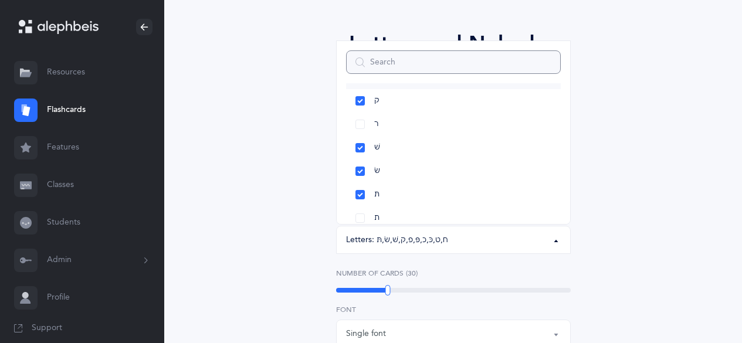
scroll to position [662, 0]
click at [360, 192] on link "תּ" at bounding box center [453, 192] width 215 height 23
click at [301, 294] on div "Letters and Nekudos Choose your Flashcards options Level 1 - Letters only Level…" at bounding box center [453, 347] width 512 height 704
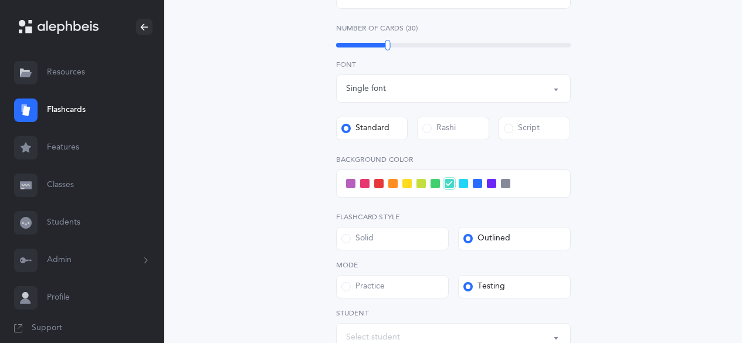
scroll to position [330, 0]
click at [477, 219] on label "Flashcard Style" at bounding box center [453, 216] width 235 height 11
click at [500, 205] on div "Level 1 - Letters only Level 2 - Nekudos only Level 3 - Letters and Nekudos Lev…" at bounding box center [453, 133] width 235 height 548
click at [491, 182] on span at bounding box center [491, 182] width 9 height 9
click at [0, 0] on input "checkbox" at bounding box center [0, 0] width 0 height 0
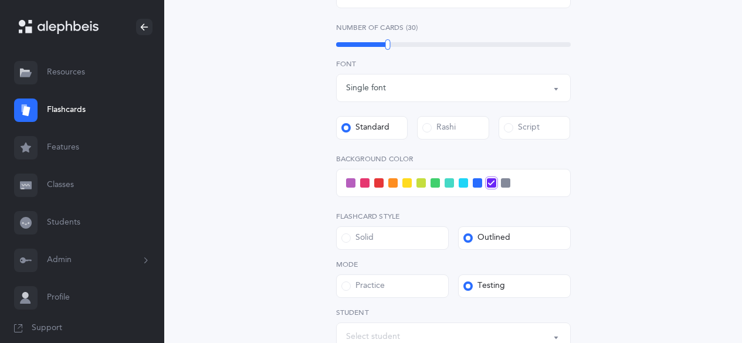
click at [338, 228] on label "Solid" at bounding box center [392, 237] width 113 height 23
click at [0, 0] on input "Solid" at bounding box center [0, 0] width 0 height 0
click at [308, 263] on div "Letters and Nekudos Choose your Flashcards options Level 1 - Letters only Level…" at bounding box center [453, 94] width 300 height 625
click at [477, 206] on div "Level 1 - Letters only Level 2 - Nekudos only Level 3 - Letters and Nekudos Lev…" at bounding box center [453, 133] width 235 height 548
click at [478, 186] on span at bounding box center [477, 182] width 9 height 9
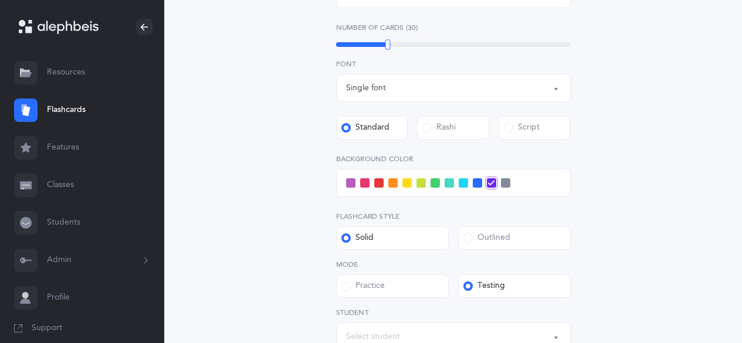
click at [0, 0] on input "checkbox" at bounding box center [0, 0] width 0 height 0
click at [499, 239] on div "Outlined" at bounding box center [486, 238] width 47 height 12
click at [0, 0] on input "Outlined" at bounding box center [0, 0] width 0 height 0
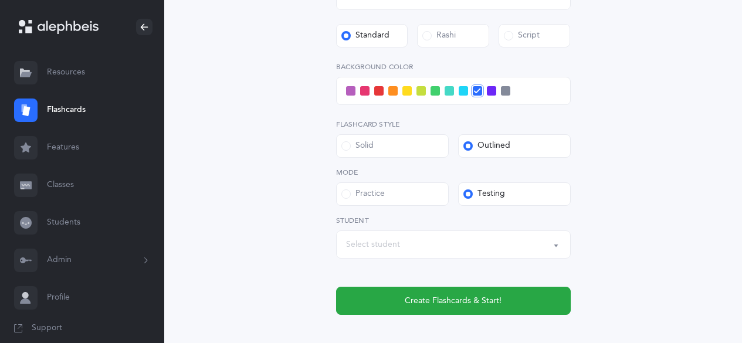
scroll to position [425, 0]
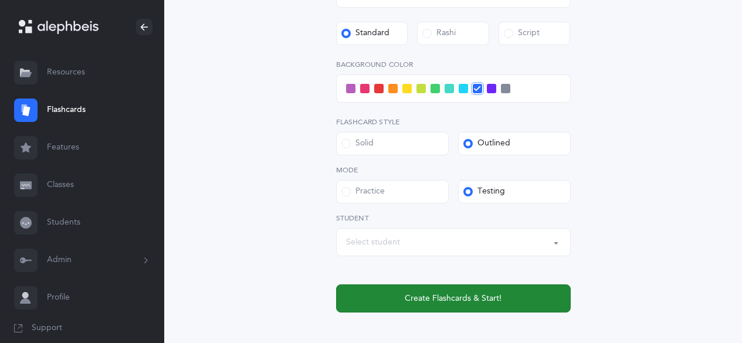
click at [490, 301] on span "Create Flashcards & Start!" at bounding box center [453, 299] width 97 height 12
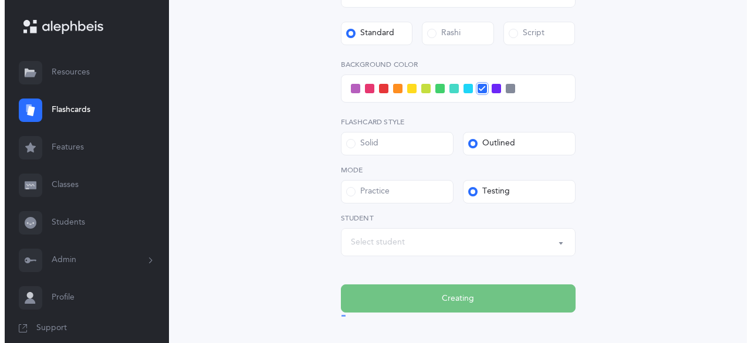
scroll to position [0, 0]
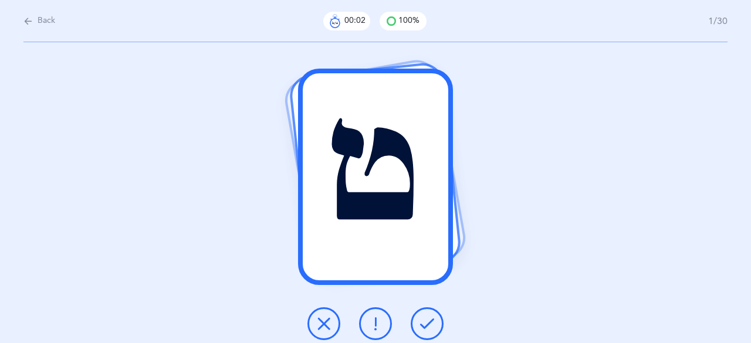
click at [420, 325] on icon at bounding box center [427, 324] width 14 height 14
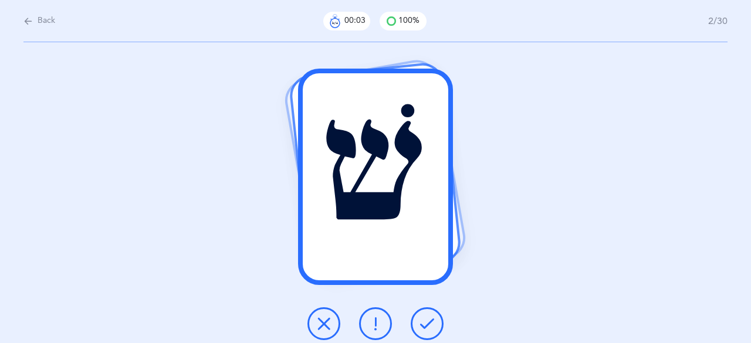
click at [421, 324] on icon at bounding box center [427, 324] width 14 height 14
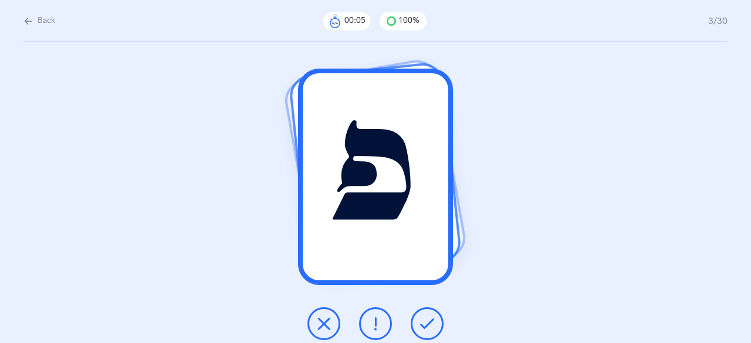
click at [420, 324] on icon at bounding box center [427, 324] width 14 height 14
click at [419, 324] on button at bounding box center [427, 323] width 33 height 33
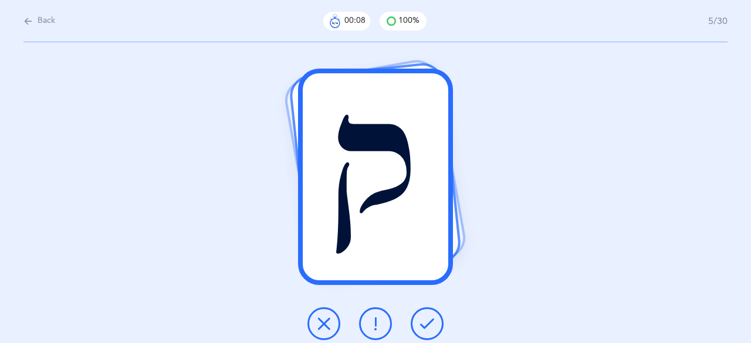
click at [419, 321] on button at bounding box center [427, 323] width 33 height 33
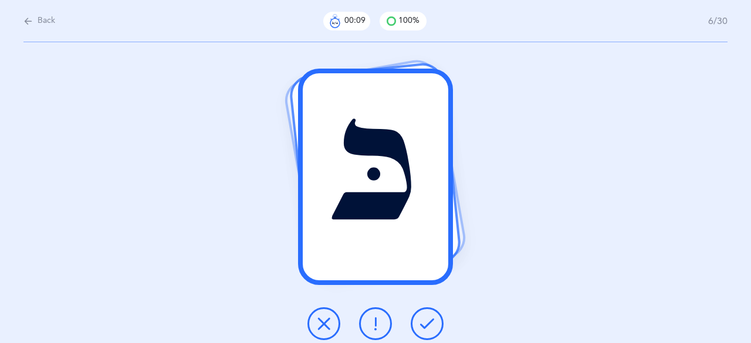
click at [421, 319] on icon at bounding box center [427, 324] width 14 height 14
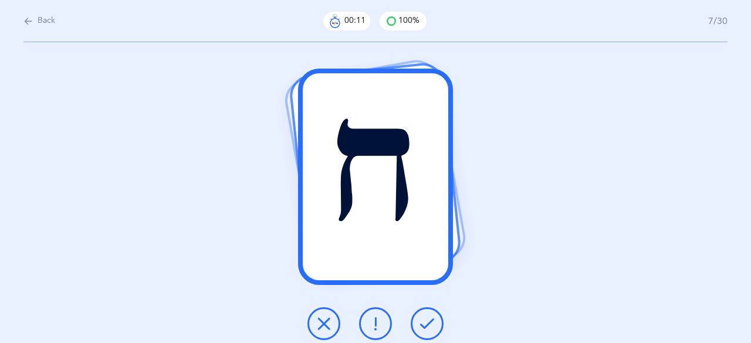
click at [423, 324] on icon at bounding box center [427, 324] width 14 height 14
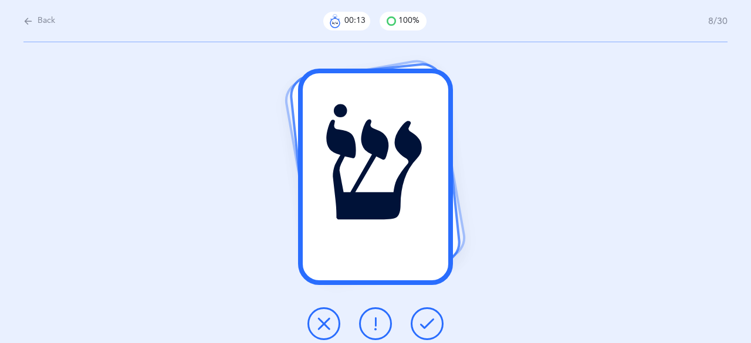
click at [419, 324] on button at bounding box center [427, 323] width 33 height 33
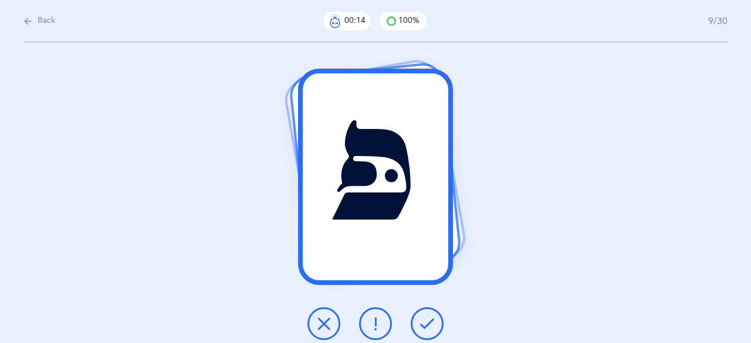
click at [423, 326] on icon at bounding box center [427, 324] width 14 height 14
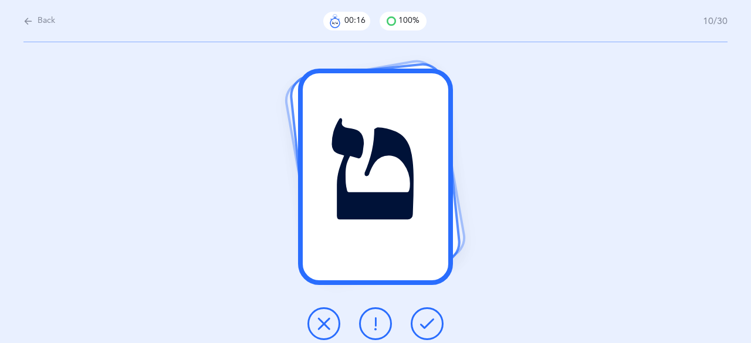
click at [424, 324] on icon at bounding box center [427, 324] width 14 height 14
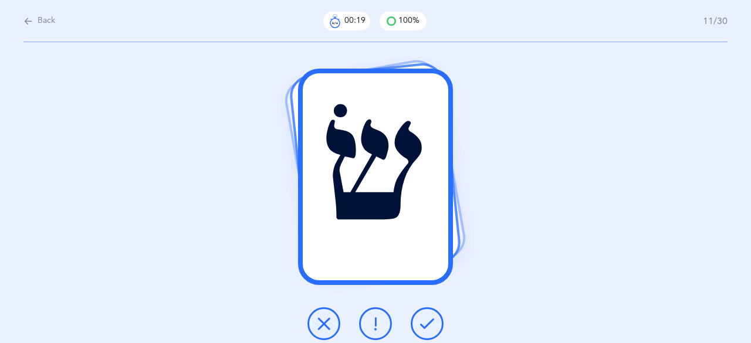
click at [421, 324] on icon at bounding box center [427, 324] width 14 height 14
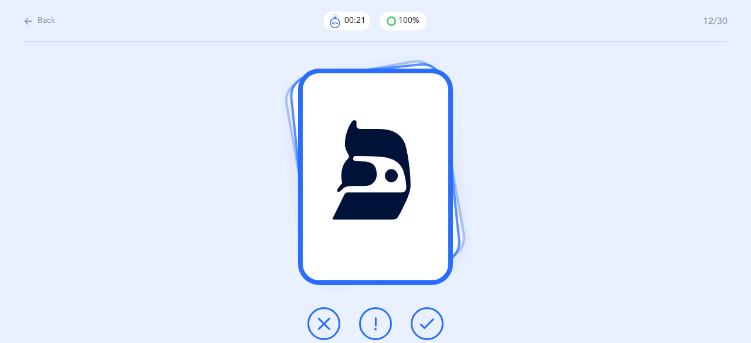
click at [422, 324] on icon at bounding box center [427, 324] width 14 height 14
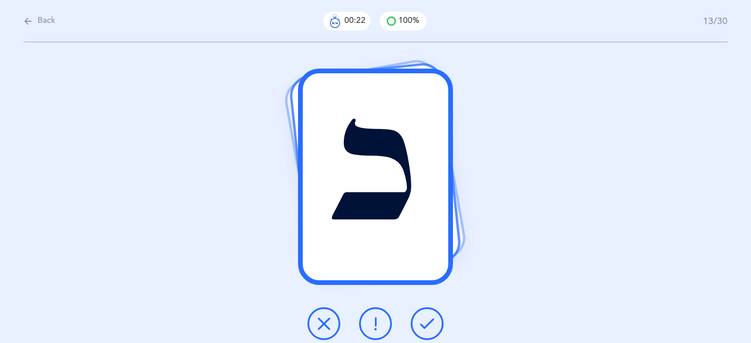
click at [422, 324] on icon at bounding box center [427, 324] width 14 height 14
click at [422, 326] on icon at bounding box center [427, 324] width 14 height 14
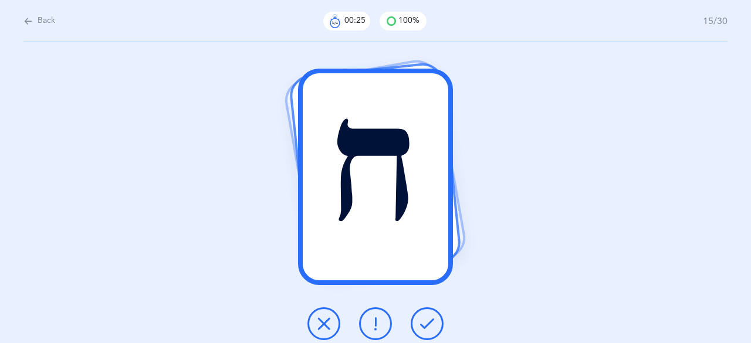
click at [423, 323] on icon at bounding box center [427, 324] width 14 height 14
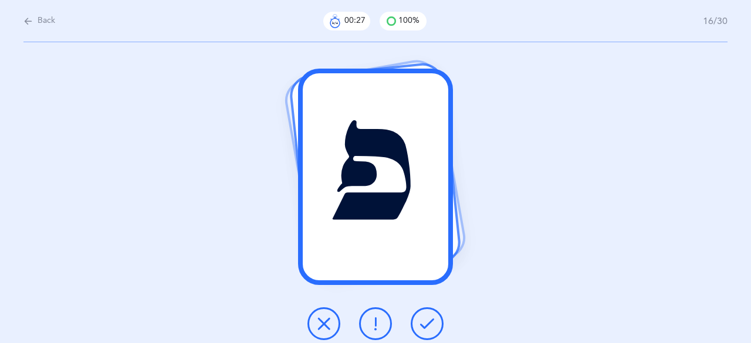
click at [421, 326] on icon at bounding box center [427, 324] width 14 height 14
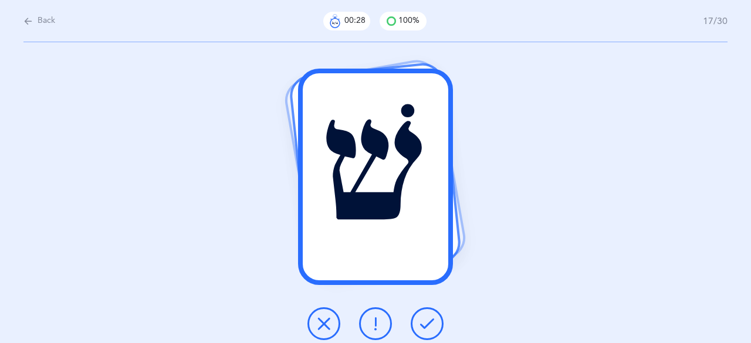
click at [422, 322] on icon at bounding box center [427, 324] width 14 height 14
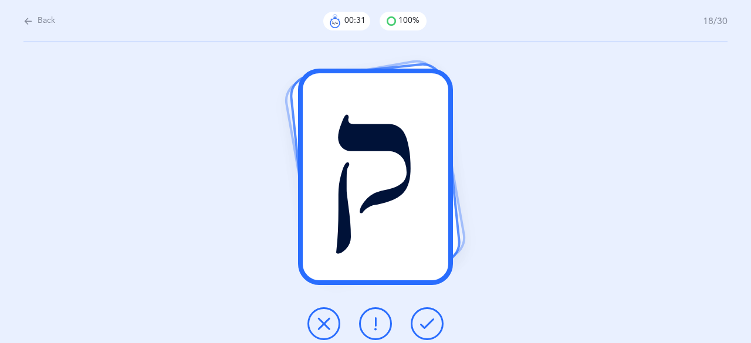
click at [422, 324] on icon at bounding box center [427, 324] width 14 height 14
click at [421, 325] on icon at bounding box center [427, 324] width 14 height 14
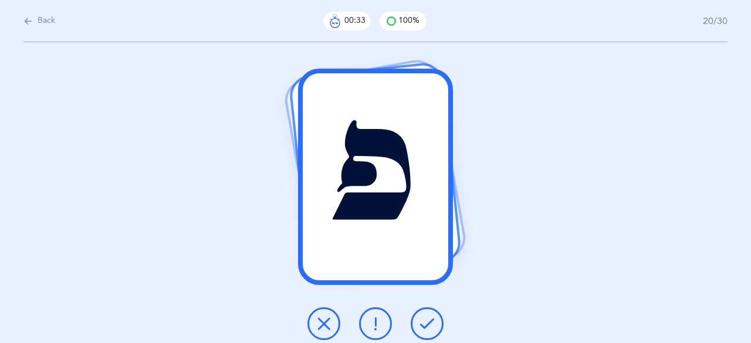
click at [423, 326] on icon at bounding box center [427, 324] width 14 height 14
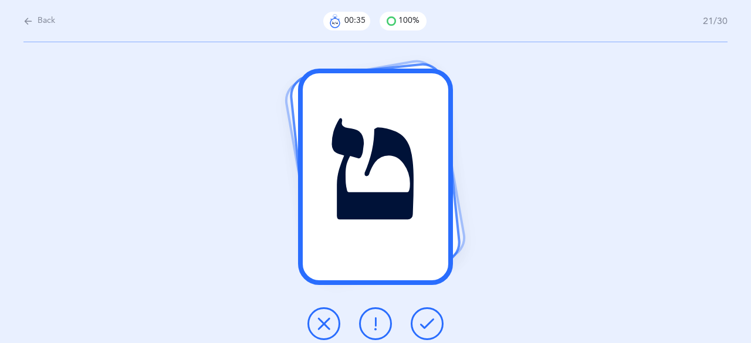
click at [422, 324] on icon at bounding box center [427, 324] width 14 height 14
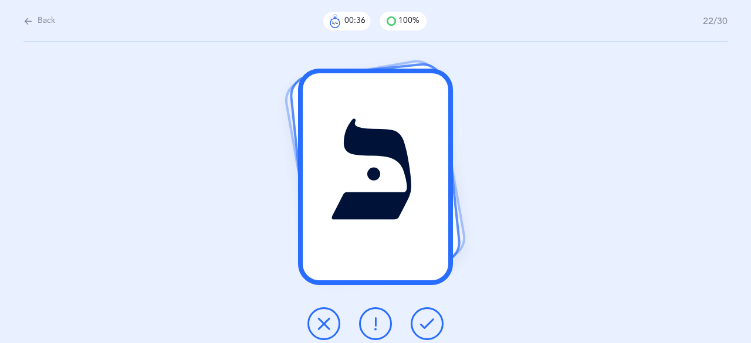
click at [422, 324] on icon at bounding box center [427, 324] width 14 height 14
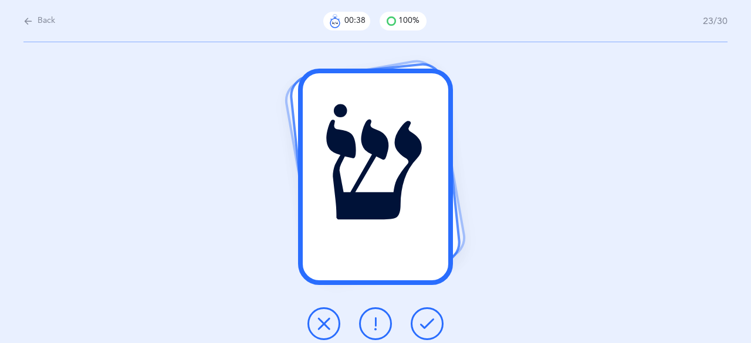
click at [423, 327] on icon at bounding box center [427, 324] width 14 height 14
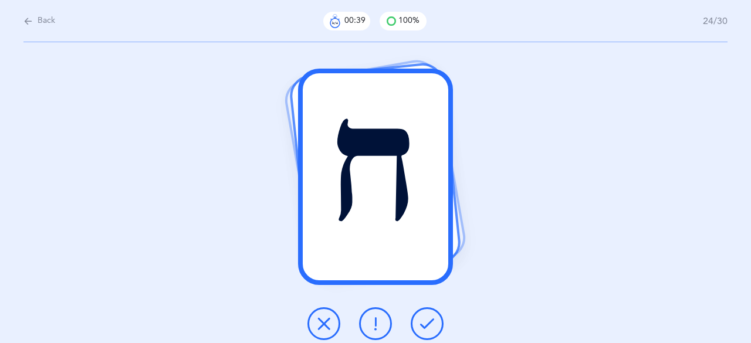
click at [422, 326] on icon at bounding box center [427, 324] width 14 height 14
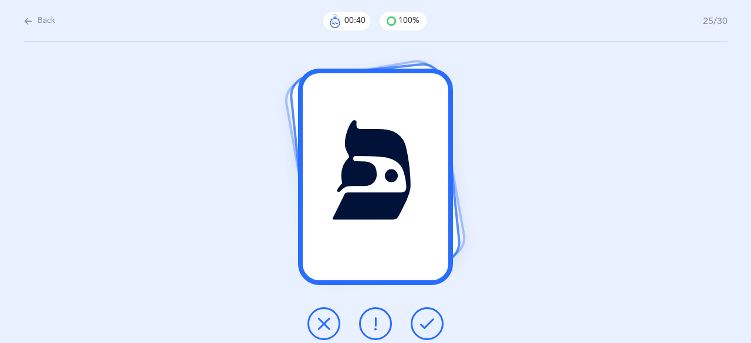
click at [423, 325] on icon at bounding box center [427, 324] width 14 height 14
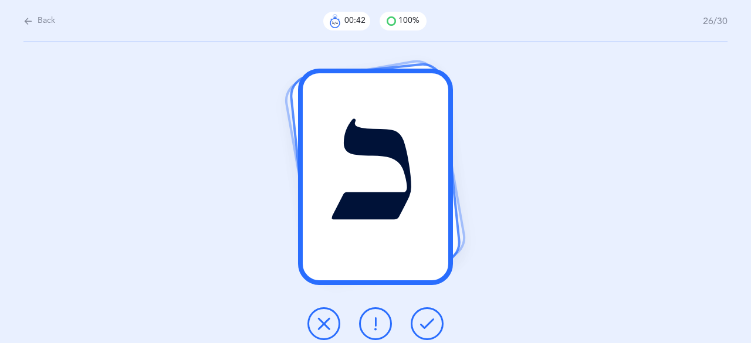
click at [425, 322] on icon at bounding box center [427, 324] width 14 height 14
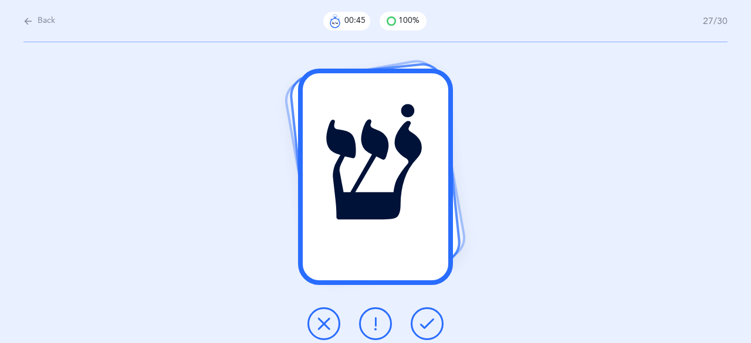
click at [428, 328] on icon at bounding box center [427, 324] width 14 height 14
click at [422, 322] on icon at bounding box center [427, 324] width 14 height 14
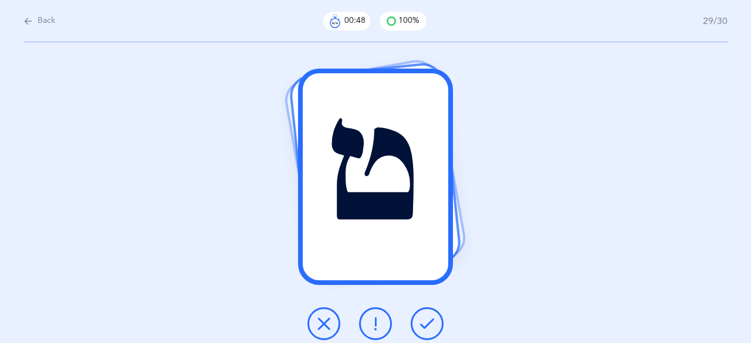
click at [423, 324] on icon at bounding box center [427, 324] width 14 height 14
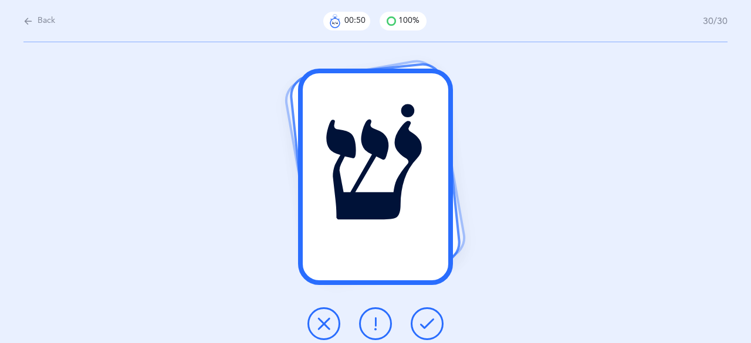
click at [426, 323] on icon at bounding box center [427, 324] width 14 height 14
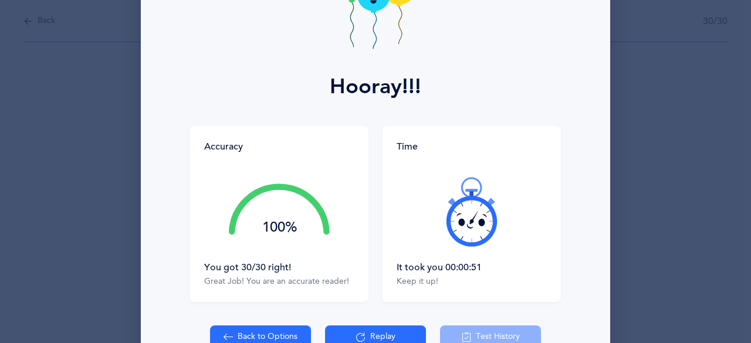
scroll to position [107, 0]
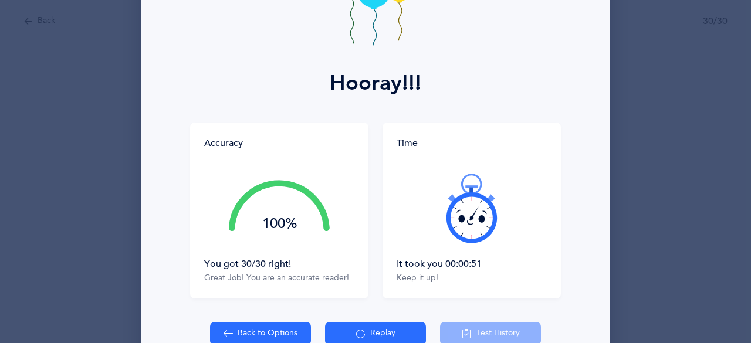
click at [455, 233] on icon at bounding box center [471, 208] width 70 height 70
click at [462, 235] on div at bounding box center [472, 208] width 150 height 99
click at [464, 234] on icon at bounding box center [471, 208] width 70 height 70
